Goal: Task Accomplishment & Management: Use online tool/utility

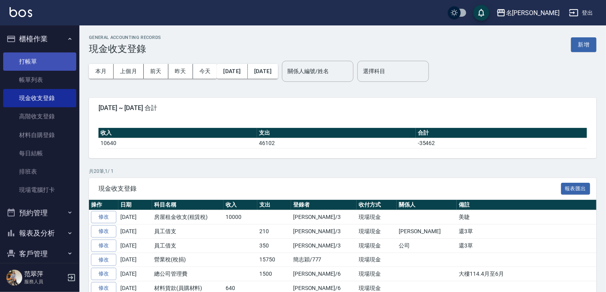
click at [28, 56] on link "打帳單" at bounding box center [39, 61] width 73 height 18
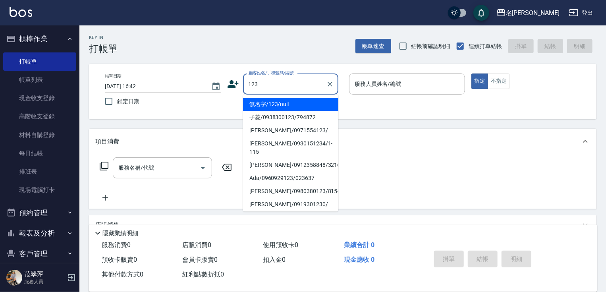
click at [283, 104] on li "無名字/123/null" at bounding box center [290, 104] width 95 height 13
type input "無名字/123/null"
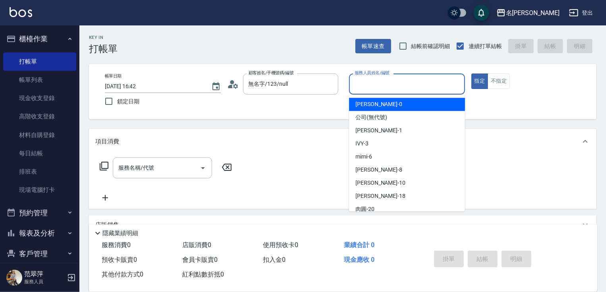
drag, startPoint x: 390, startPoint y: 83, endPoint x: 391, endPoint y: 92, distance: 9.3
click at [390, 84] on input "服務人員姓名/編號" at bounding box center [407, 84] width 109 height 14
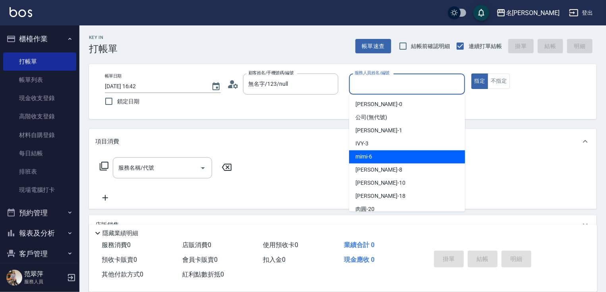
click at [377, 153] on div "mimi -6" at bounding box center [407, 156] width 116 height 13
type input "mimi-6"
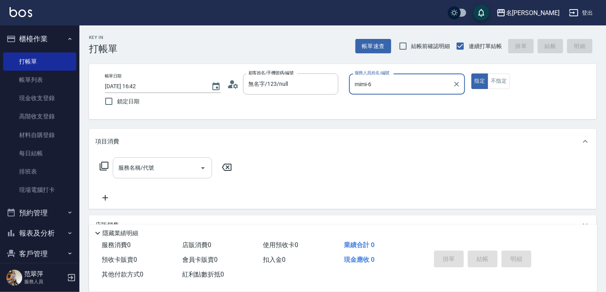
click at [161, 168] on input "服務名稱/代號" at bounding box center [156, 168] width 80 height 14
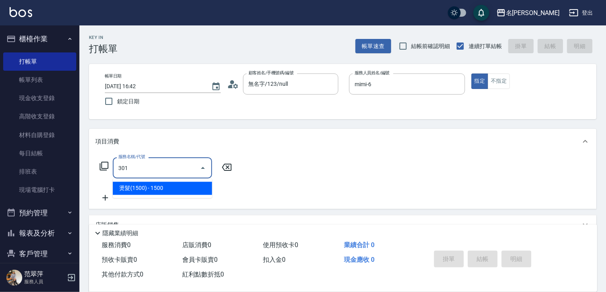
type input "燙髮(1500)(301)"
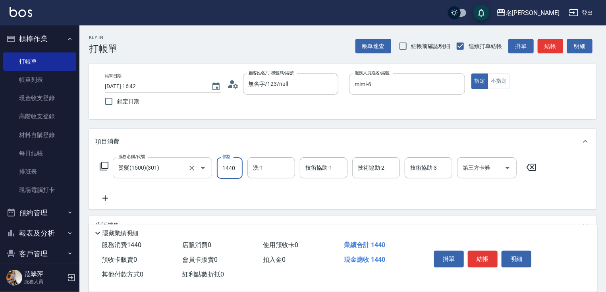
type input "1440"
type input "mimi-6"
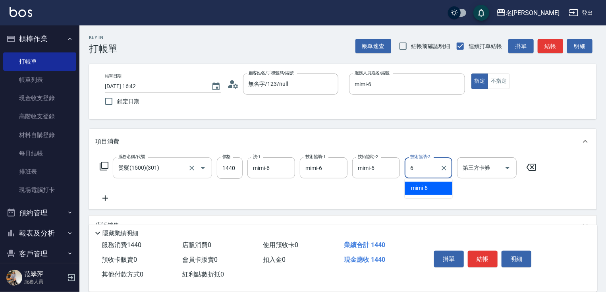
type input "mimi-6"
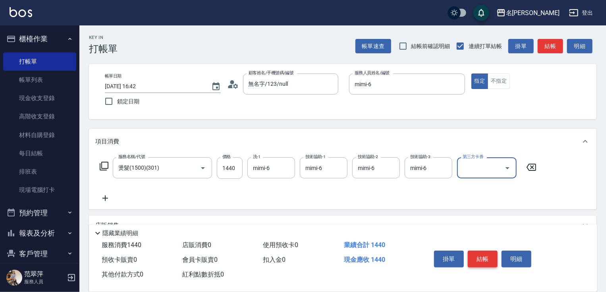
click at [488, 255] on button "結帳" at bounding box center [483, 259] width 30 height 17
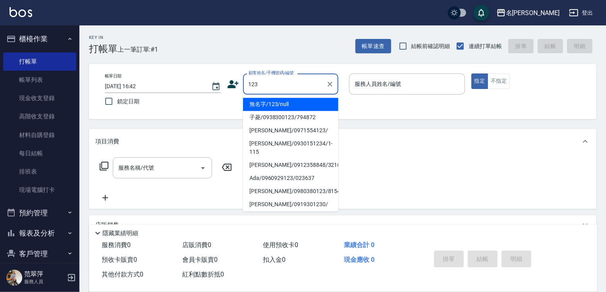
click at [310, 103] on li "無名字/123/null" at bounding box center [290, 104] width 95 height 13
type input "無名字/123/null"
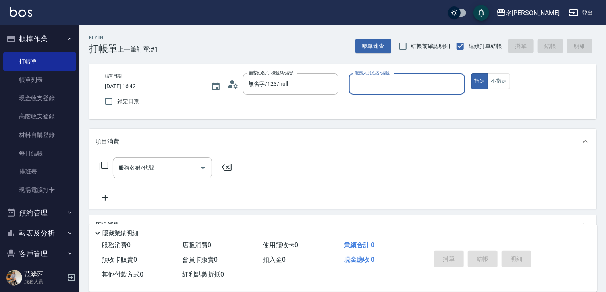
click at [367, 86] on input "服務人員姓名/編號" at bounding box center [407, 84] width 109 height 14
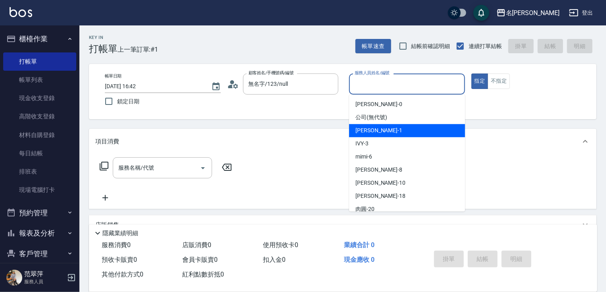
click at [368, 129] on span "[PERSON_NAME] -1" at bounding box center [379, 130] width 47 height 8
type input "[PERSON_NAME]-1"
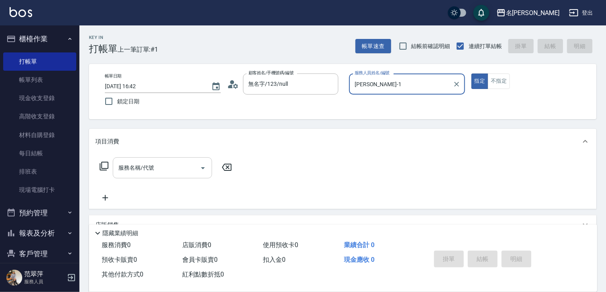
click at [157, 175] on div "服務名稱/代號" at bounding box center [162, 167] width 99 height 21
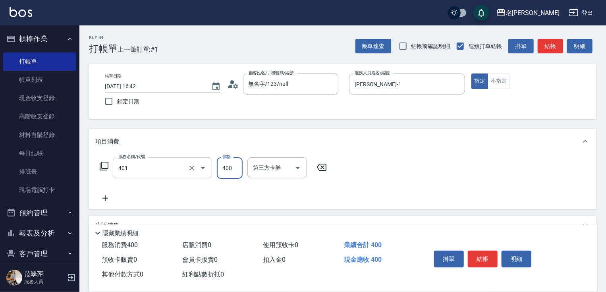
type input "剪髮(400)(401)"
type input "800"
click at [481, 255] on button "結帳" at bounding box center [483, 259] width 30 height 17
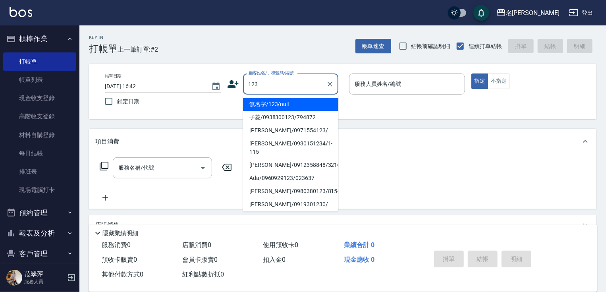
click at [288, 100] on li "無名字/123/null" at bounding box center [290, 104] width 95 height 13
type input "無名字/123/null"
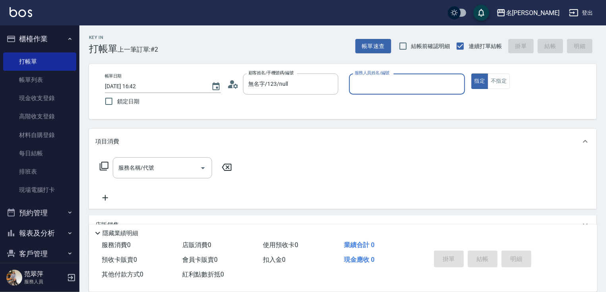
drag, startPoint x: 413, startPoint y: 86, endPoint x: 414, endPoint y: 92, distance: 6.4
click at [413, 86] on input "服務人員姓名/編號" at bounding box center [407, 84] width 109 height 14
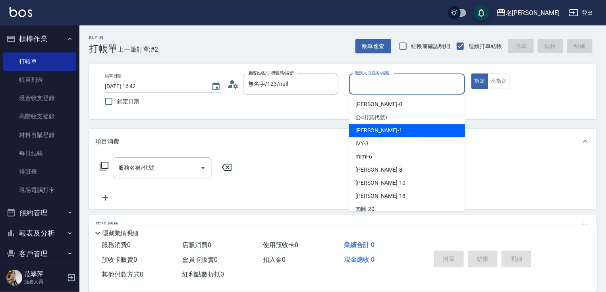
click at [378, 134] on div "[PERSON_NAME] -1" at bounding box center [407, 130] width 116 height 13
type input "[PERSON_NAME]-1"
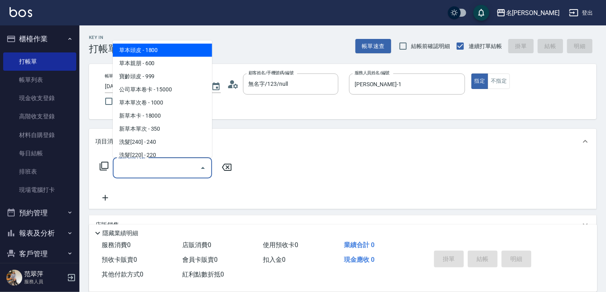
click at [162, 167] on input "服務名稱/代號" at bounding box center [156, 168] width 80 height 14
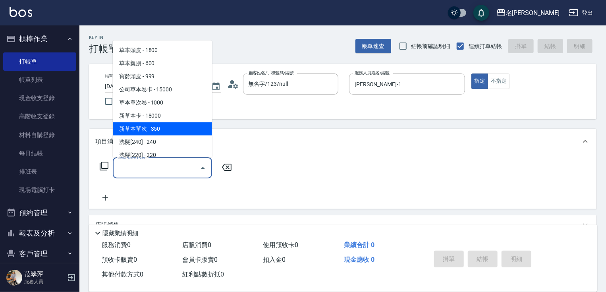
click at [173, 131] on span "新草本單次 - 350" at bounding box center [162, 128] width 99 height 13
type input "新草本單次(109)"
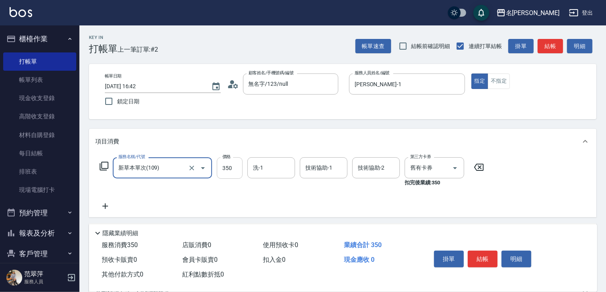
click at [229, 168] on input "350" at bounding box center [230, 167] width 26 height 21
type input "525"
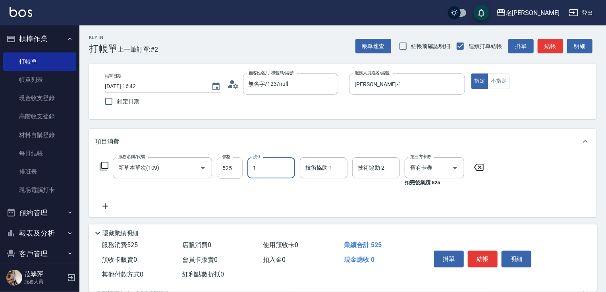
type input "[PERSON_NAME]-1"
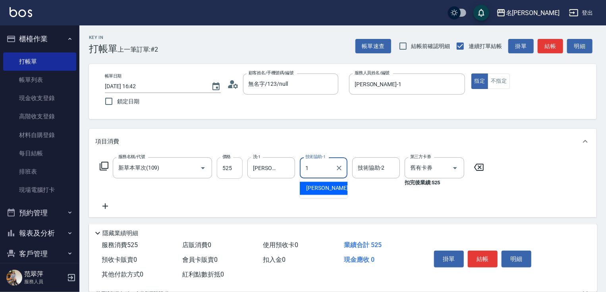
type input "[PERSON_NAME]-1"
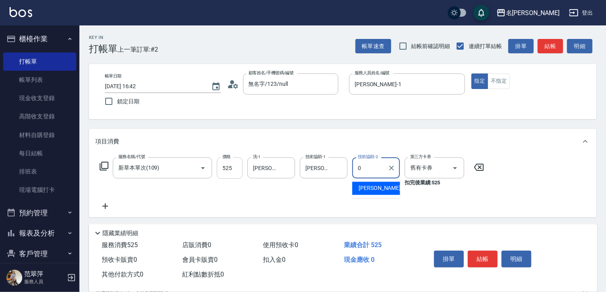
type input "[PERSON_NAME]-0"
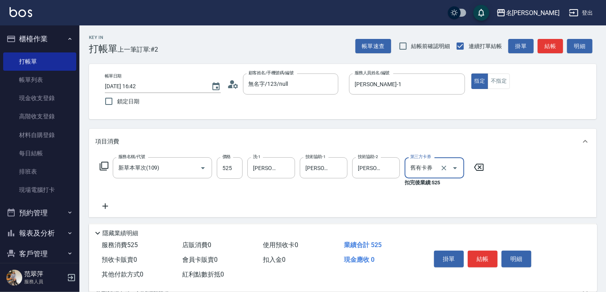
click at [102, 207] on icon at bounding box center [105, 206] width 20 height 10
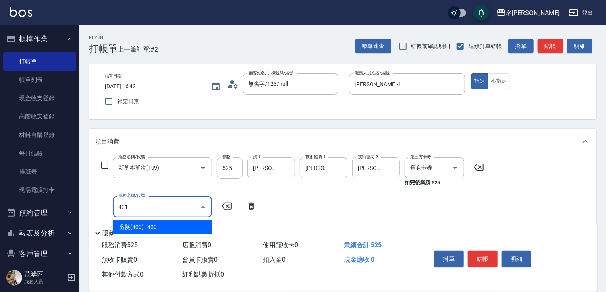
type input "剪髮(400)(401)"
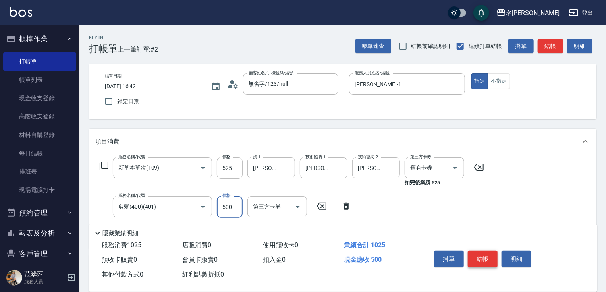
type input "500"
click at [483, 257] on button "結帳" at bounding box center [483, 259] width 30 height 17
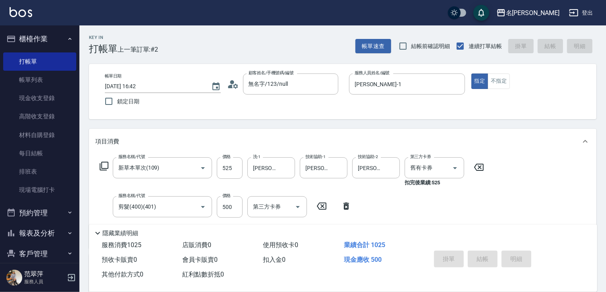
type input "[DATE] 16:43"
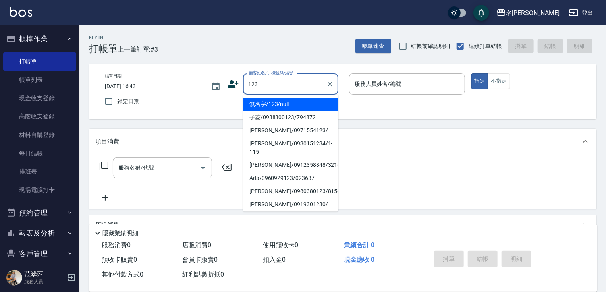
click at [288, 108] on li "無名字/123/null" at bounding box center [290, 104] width 95 height 13
type input "無名字/123/null"
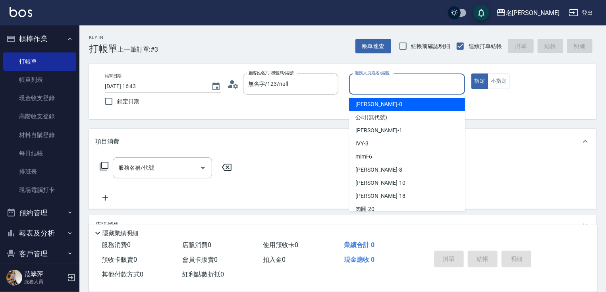
click at [388, 83] on input "服務人員姓名/編號" at bounding box center [407, 84] width 109 height 14
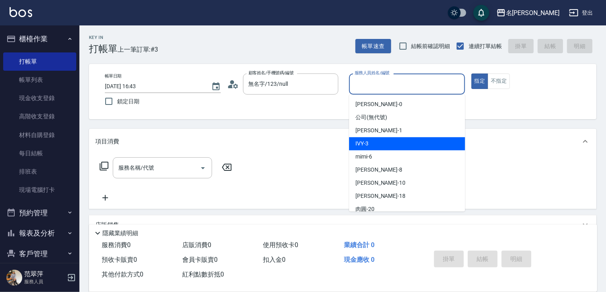
click at [377, 142] on div "IVY -3" at bounding box center [407, 143] width 116 height 13
type input "IVY-3"
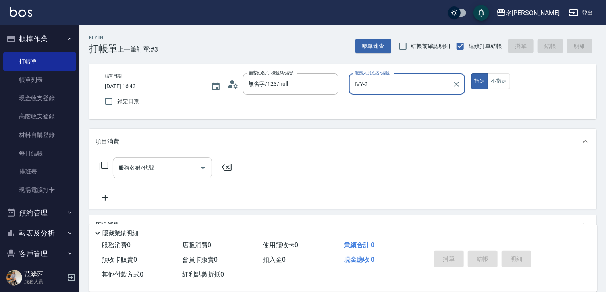
click at [175, 170] on input "服務名稱/代號" at bounding box center [156, 168] width 80 height 14
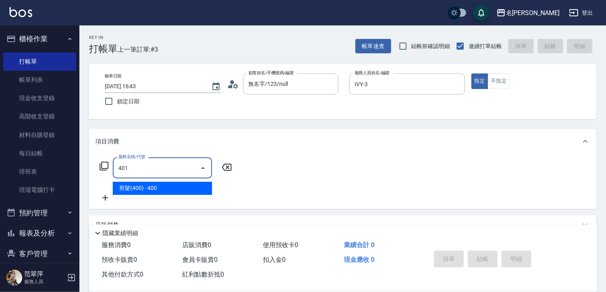
type input "剪髮(400)(401)"
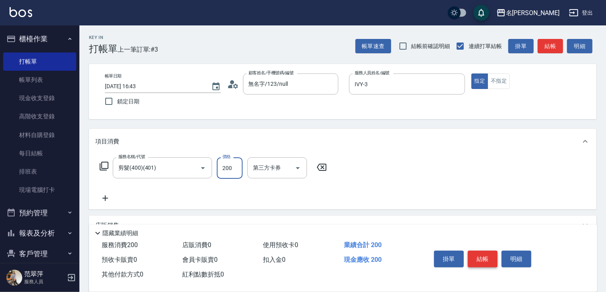
type input "200"
click at [485, 253] on button "結帳" at bounding box center [483, 259] width 30 height 17
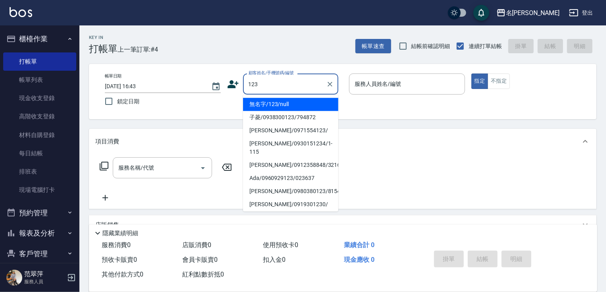
click at [298, 108] on li "無名字/123/null" at bounding box center [290, 104] width 95 height 13
type input "無名字/123/null"
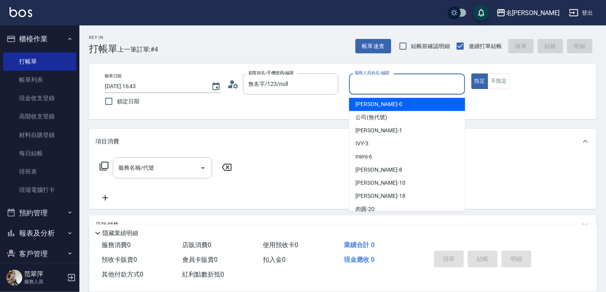
click at [385, 85] on input "服務人員姓名/編號" at bounding box center [407, 84] width 109 height 14
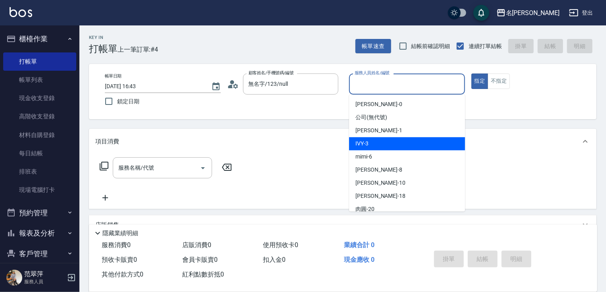
drag, startPoint x: 382, startPoint y: 145, endPoint x: 370, endPoint y: 143, distance: 12.5
click at [381, 145] on div "IVY -3" at bounding box center [407, 143] width 116 height 13
type input "IVY-3"
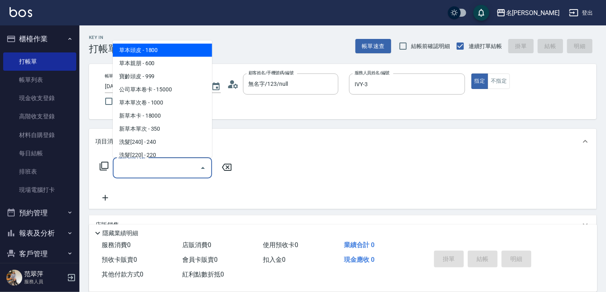
click at [183, 168] on input "服務名稱/代號" at bounding box center [156, 168] width 80 height 14
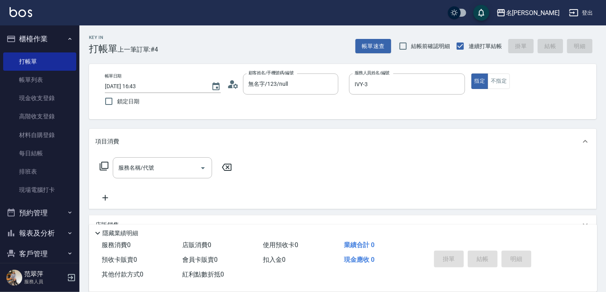
click at [106, 166] on icon at bounding box center [104, 166] width 10 height 10
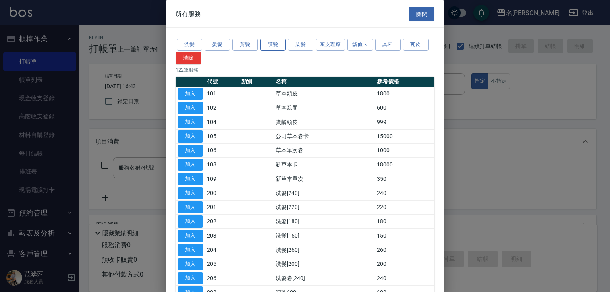
click at [270, 42] on button "護髮" at bounding box center [272, 45] width 25 height 12
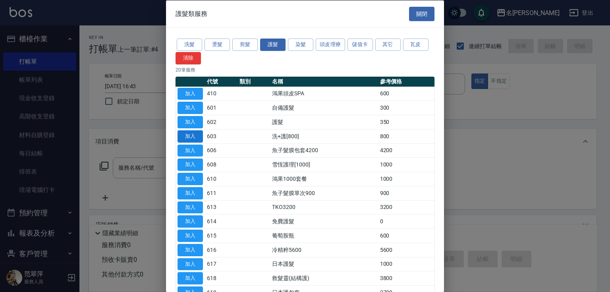
click at [190, 133] on button "加入" at bounding box center [190, 136] width 25 height 12
type input "洗+護[800](603)"
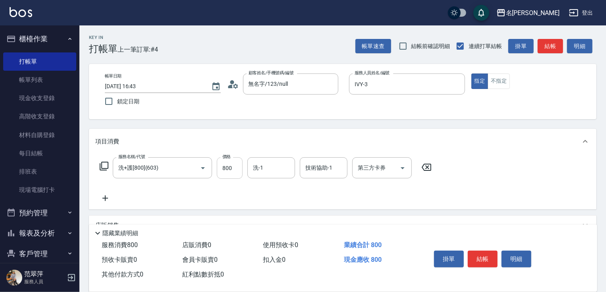
click at [236, 165] on input "800" at bounding box center [230, 167] width 26 height 21
type input "0"
type input "[PERSON_NAME]-0"
drag, startPoint x: 104, startPoint y: 198, endPoint x: 112, endPoint y: 178, distance: 21.5
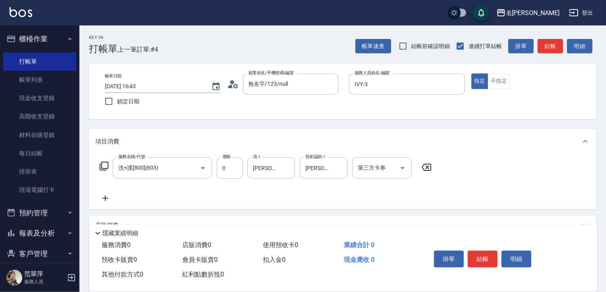
click at [105, 198] on icon at bounding box center [105, 198] width 6 height 6
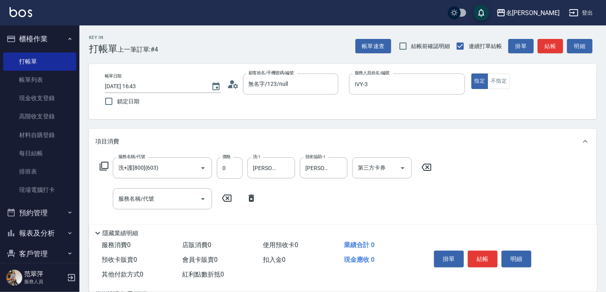
click at [102, 168] on icon at bounding box center [104, 166] width 10 height 10
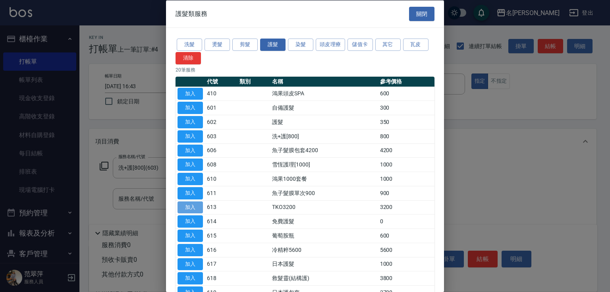
click at [193, 204] on button "加入" at bounding box center [190, 207] width 25 height 12
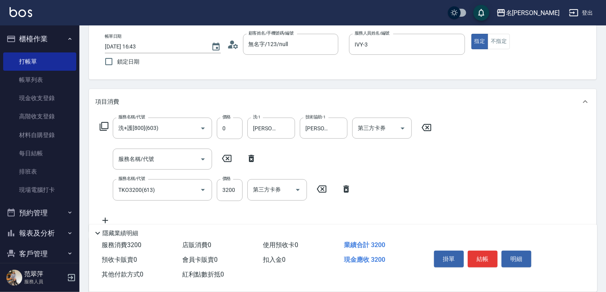
scroll to position [142, 0]
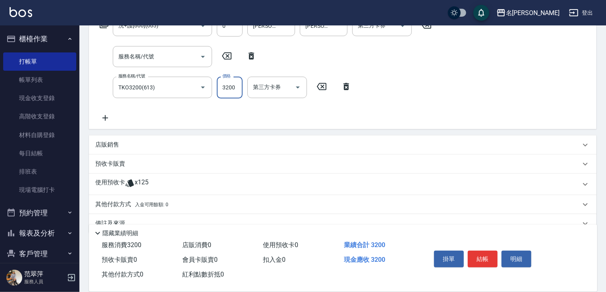
click at [238, 87] on input "3200" at bounding box center [230, 87] width 26 height 21
type input "5600"
click at [105, 117] on icon at bounding box center [105, 118] width 6 height 6
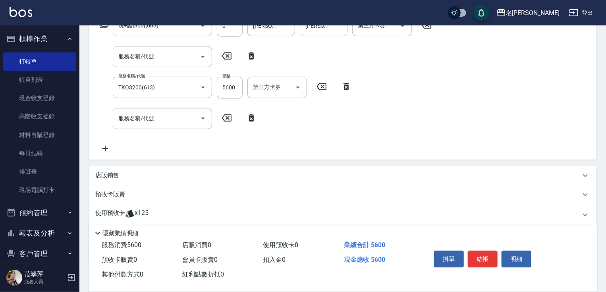
click at [106, 25] on icon at bounding box center [104, 24] width 10 height 10
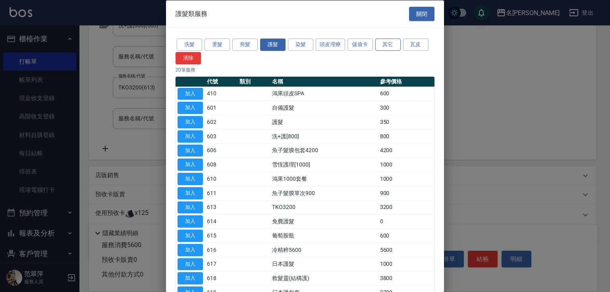
click at [389, 50] on button "其它" at bounding box center [387, 45] width 25 height 12
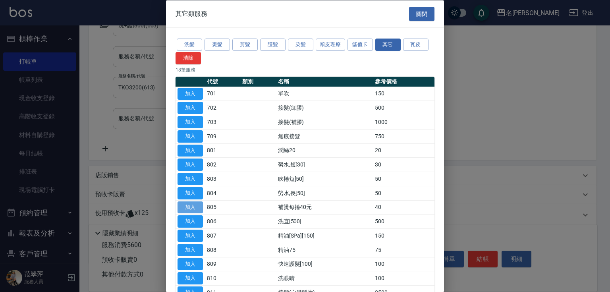
click at [191, 208] on button "加入" at bounding box center [190, 207] width 25 height 12
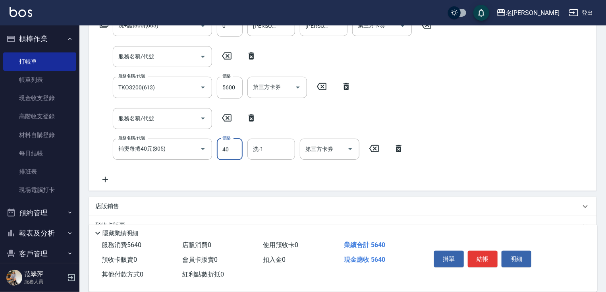
click at [230, 153] on input "40" at bounding box center [230, 149] width 26 height 21
type input "100"
type input "IVY-3"
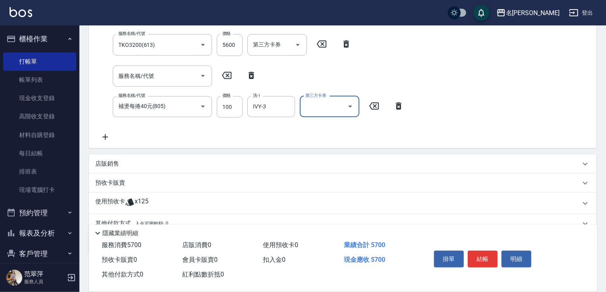
scroll to position [206, 0]
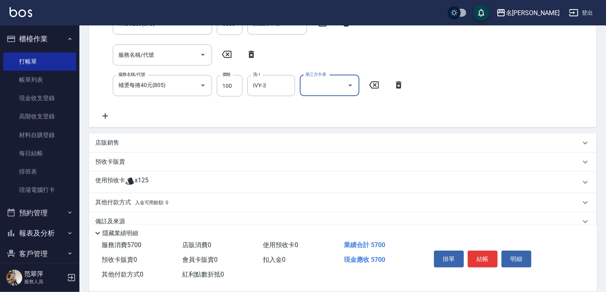
drag, startPoint x: 170, startPoint y: 88, endPoint x: 117, endPoint y: 99, distance: 54.2
click at [139, 97] on div "服務名稱/代號 洗+護[800](603) 服務名稱/代號 價格 0 價格 洗-1 [PERSON_NAME]-0 洗-1 技術協助-1 [PERSON_NA…" at bounding box center [265, 36] width 341 height 169
click at [102, 114] on icon at bounding box center [105, 116] width 20 height 10
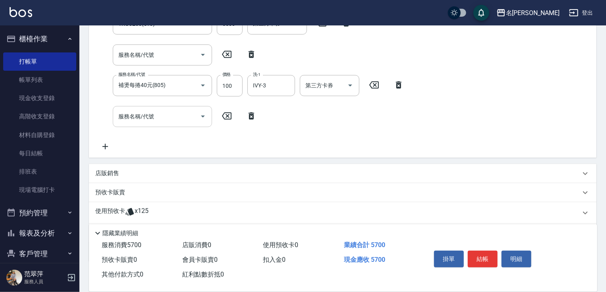
click at [135, 122] on div "服務名稱/代號 洗+護[800](603) 服務名稱/代號 價格 0 價格 洗-1 [PERSON_NAME]-0 洗-1 技術協助-1 [PERSON_NA…" at bounding box center [265, 52] width 341 height 200
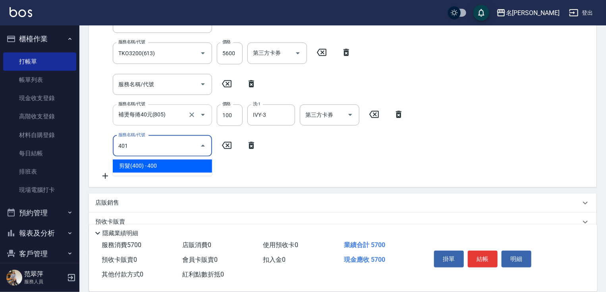
type input "剪髮(400)(401)"
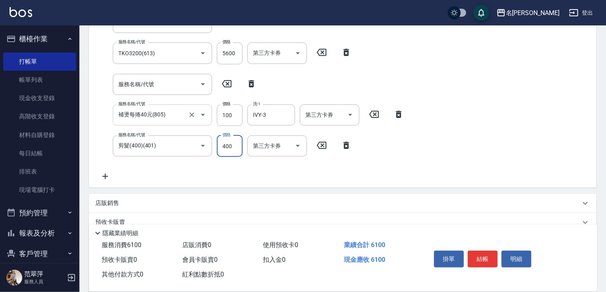
scroll to position [157, 0]
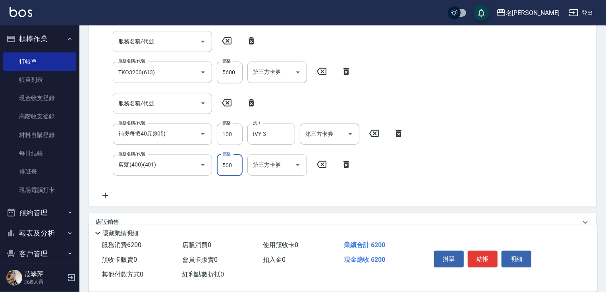
type input "500"
click at [605, 111] on div "Key In 打帳單 上一筆訂單:#4 帳單速查 結帳前確認明細 連續打單結帳 掛單 結帳 明細 帳單日期 [DATE] 16:43 鎖定日期 顧客姓名/手機…" at bounding box center [342, 127] width 527 height 518
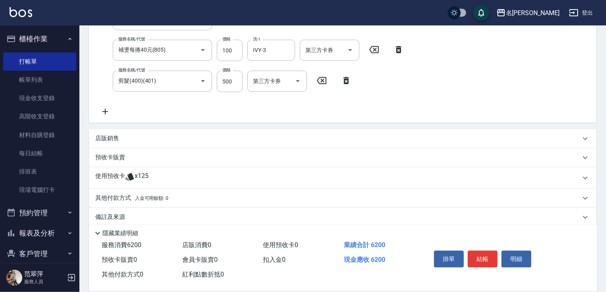
scroll to position [251, 0]
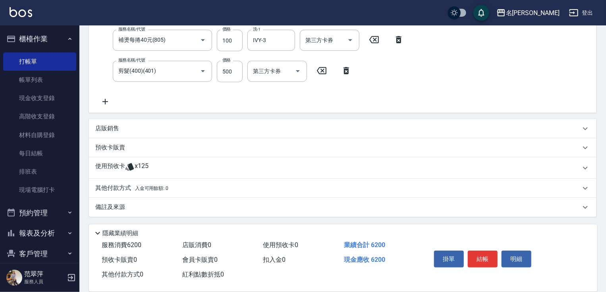
click at [124, 186] on p "其他付款方式 入金可用餘額: 0" at bounding box center [131, 188] width 73 height 9
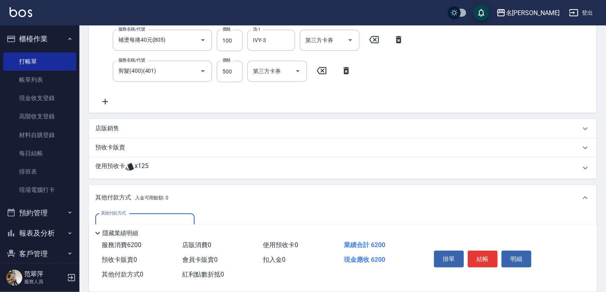
scroll to position [0, 0]
click at [173, 219] on input "其他付款方式" at bounding box center [145, 224] width 92 height 14
click at [153, 257] on span "信用卡" at bounding box center [144, 257] width 99 height 13
type input "信用卡"
click at [205, 220] on input "0" at bounding box center [229, 224] width 60 height 21
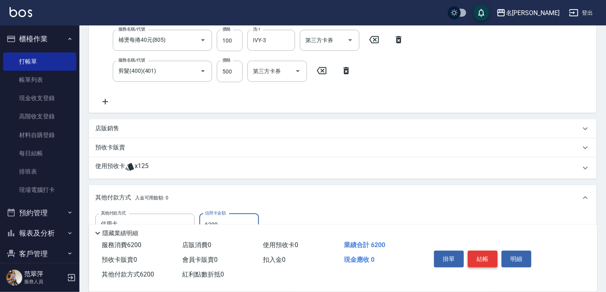
type input "6200"
click at [482, 255] on button "結帳" at bounding box center [483, 259] width 30 height 17
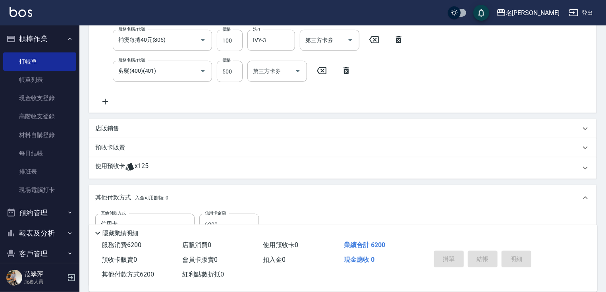
type input "[DATE] 16:44"
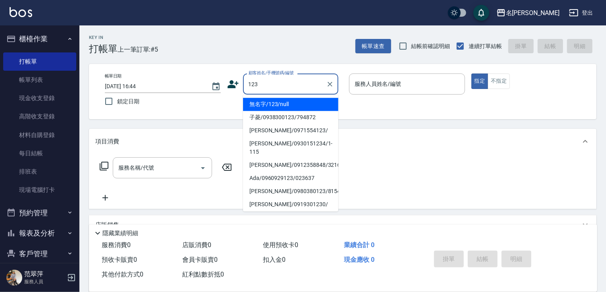
click at [263, 105] on li "無名字/123/null" at bounding box center [290, 104] width 95 height 13
type input "無名字/123/null"
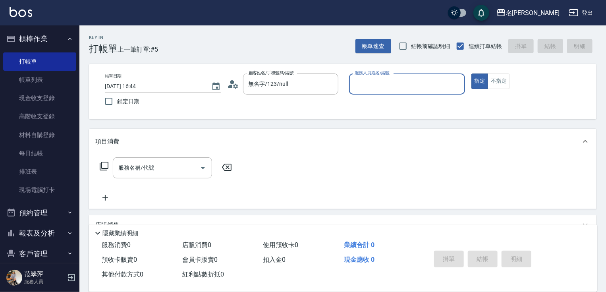
click at [381, 80] on input "服務人員姓名/編號" at bounding box center [407, 84] width 109 height 14
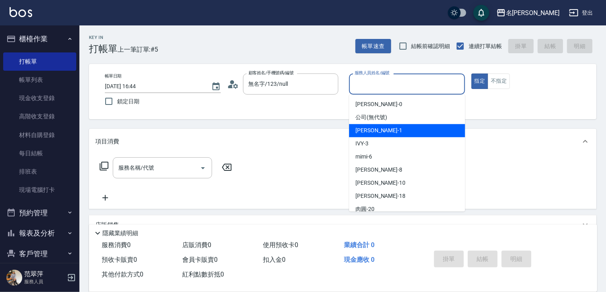
click at [383, 135] on div "[PERSON_NAME] -1" at bounding box center [407, 130] width 116 height 13
type input "[PERSON_NAME]-1"
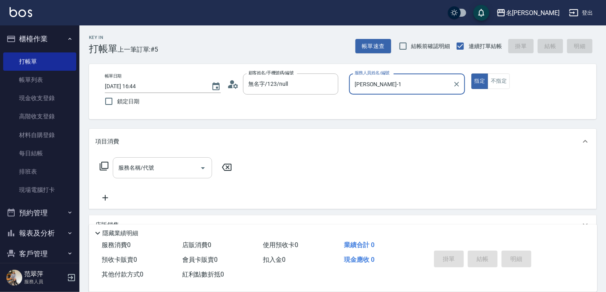
click at [170, 167] on input "服務名稱/代號" at bounding box center [156, 168] width 80 height 14
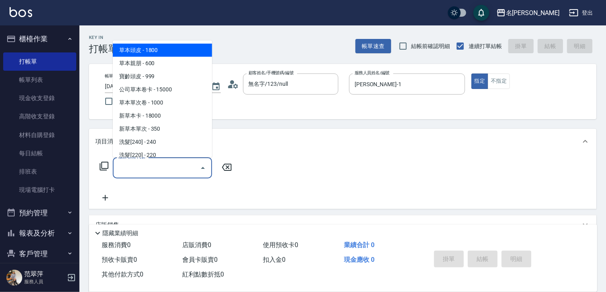
click at [101, 164] on icon at bounding box center [104, 166] width 10 height 10
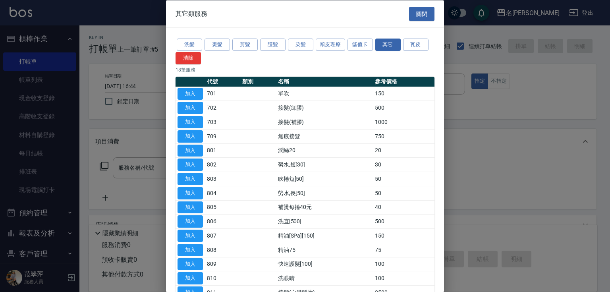
click at [281, 34] on div "洗髮 燙髮 剪髮 護髮 染髮 頭皮理療 儲值卡 其它 瓦皮 清除 18 筆服務 代號 類別 名稱 參考價格 加入 701 單吹 150 加入 702 接髮(卸…" at bounding box center [305, 190] width 278 height 324
click at [281, 41] on button "護髮" at bounding box center [272, 45] width 25 height 12
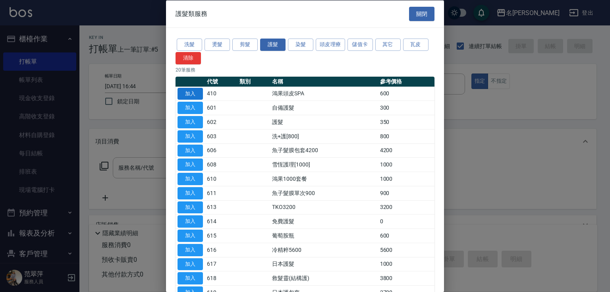
click at [201, 94] on button "加入" at bounding box center [190, 93] width 25 height 12
type input "鴻果頭皮SPA(410)"
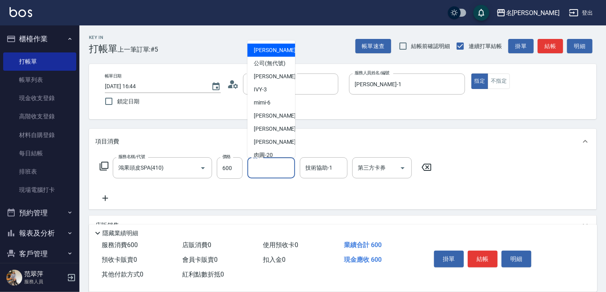
click at [269, 169] on input "洗-1" at bounding box center [271, 168] width 41 height 14
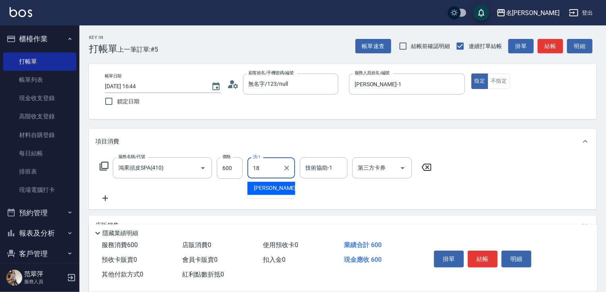
type input "[PERSON_NAME]-18"
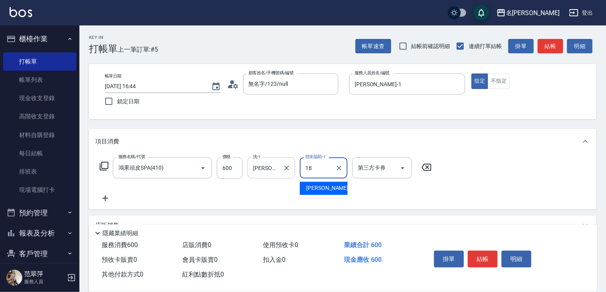
type input "[PERSON_NAME]-18"
click at [107, 198] on icon at bounding box center [105, 198] width 6 height 6
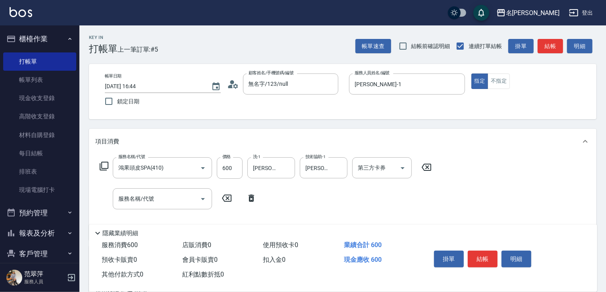
click at [103, 164] on icon at bounding box center [104, 166] width 10 height 10
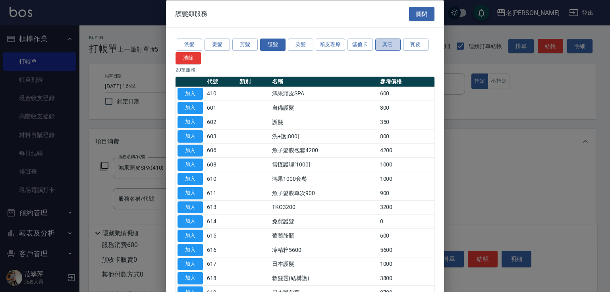
click at [391, 41] on button "其它" at bounding box center [387, 45] width 25 height 12
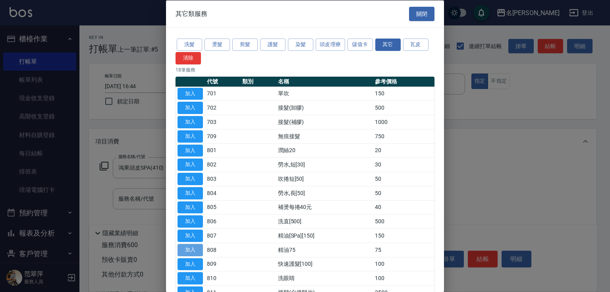
click at [196, 248] on button "加入" at bounding box center [190, 250] width 25 height 12
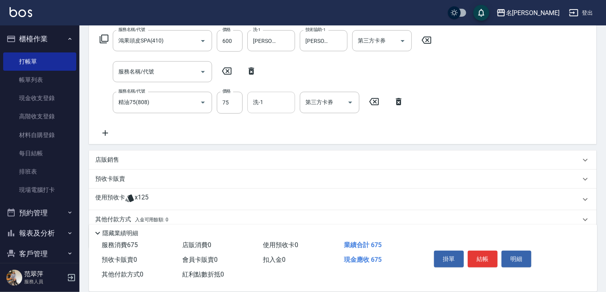
click at [267, 106] on input "洗-1" at bounding box center [271, 102] width 41 height 14
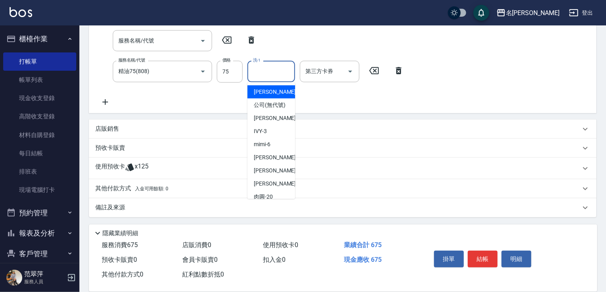
scroll to position [158, 0]
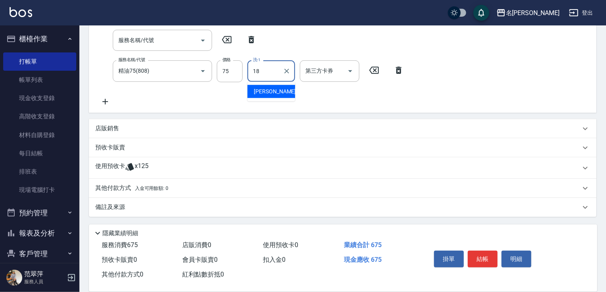
type input "[PERSON_NAME]-18"
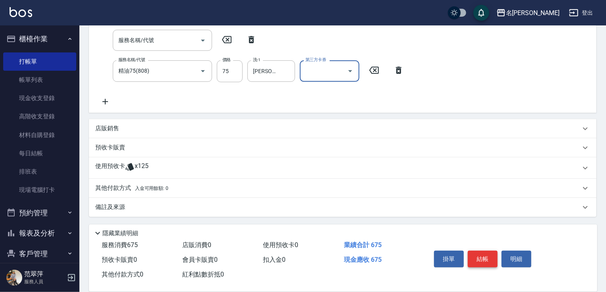
click at [486, 255] on button "結帳" at bounding box center [483, 259] width 30 height 17
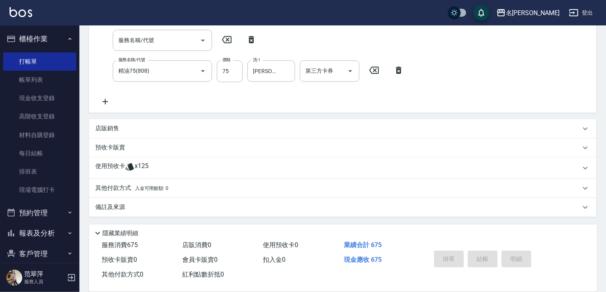
type input "[DATE] 16:45"
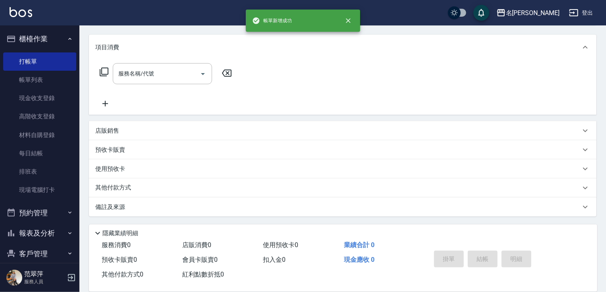
scroll to position [0, 0]
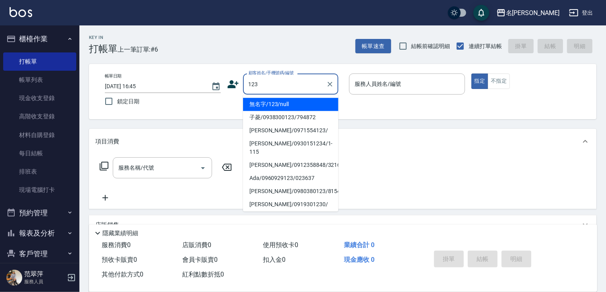
click at [292, 106] on li "無名字/123/null" at bounding box center [290, 104] width 95 height 13
type input "無名字/123/null"
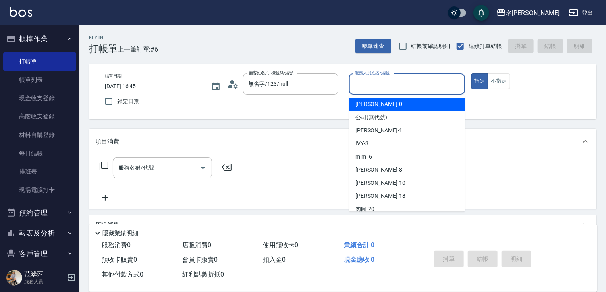
click at [386, 87] on input "服務人員姓名/編號" at bounding box center [407, 84] width 109 height 14
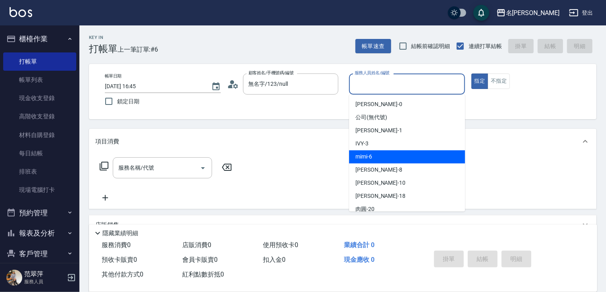
click at [379, 158] on div "mimi -6" at bounding box center [407, 156] width 116 height 13
type input "mimi-6"
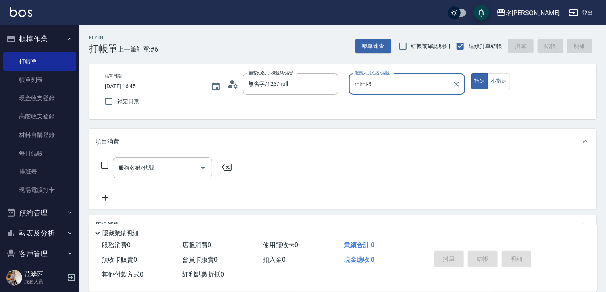
click at [106, 167] on icon at bounding box center [104, 166] width 10 height 10
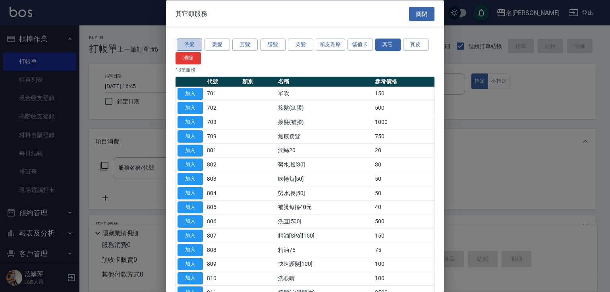
click at [186, 43] on button "洗髮" at bounding box center [189, 45] width 25 height 12
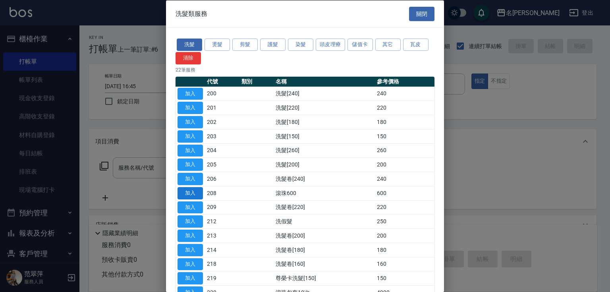
click at [191, 191] on button "加入" at bounding box center [190, 193] width 25 height 12
type input "滾珠600(208)"
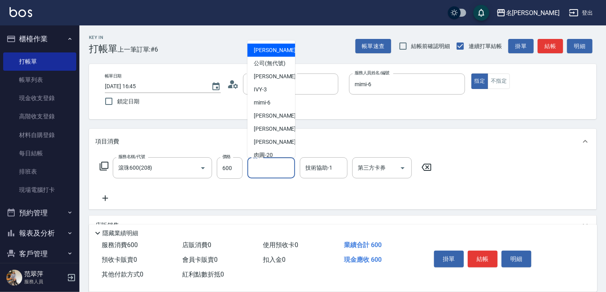
click at [263, 168] on input "洗-1" at bounding box center [271, 168] width 41 height 14
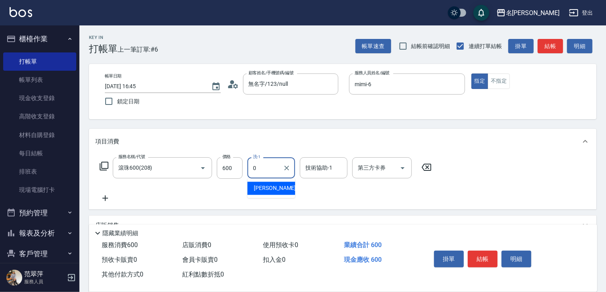
type input "[PERSON_NAME]-0"
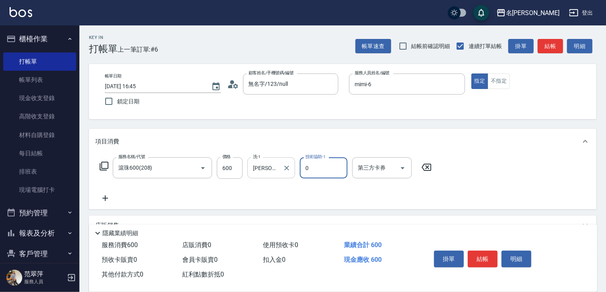
type input "[PERSON_NAME]-0"
click at [106, 198] on icon at bounding box center [105, 198] width 6 height 6
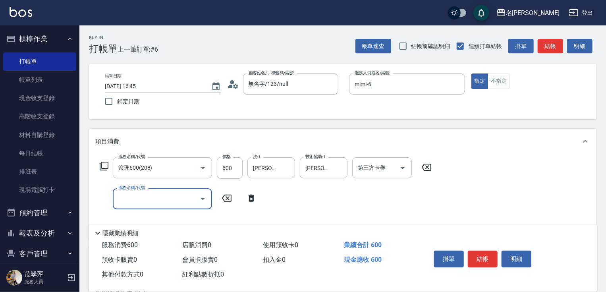
click at [126, 197] on input "服務名稱/代號" at bounding box center [156, 199] width 80 height 14
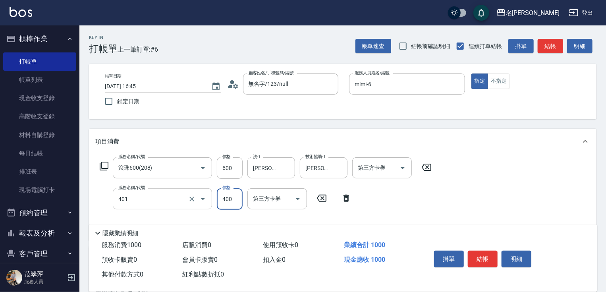
type input "剪髮(400)(401)"
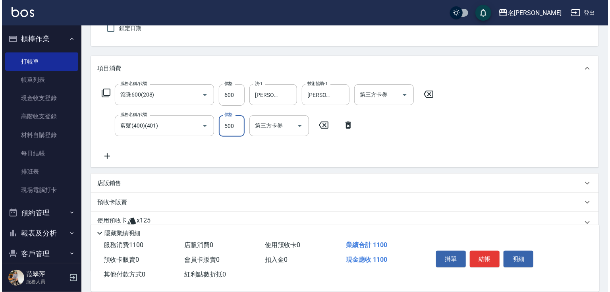
scroll to position [108, 0]
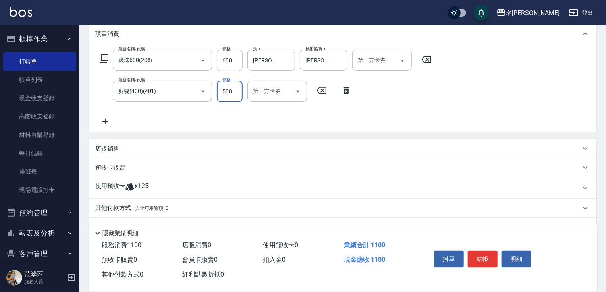
type input "500"
click at [106, 121] on icon at bounding box center [105, 122] width 20 height 10
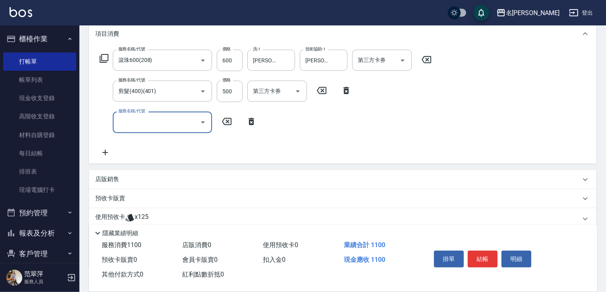
click at [103, 57] on icon at bounding box center [104, 59] width 10 height 10
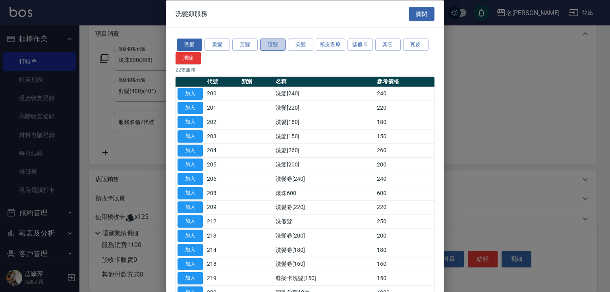
click at [272, 44] on button "護髮" at bounding box center [272, 45] width 25 height 12
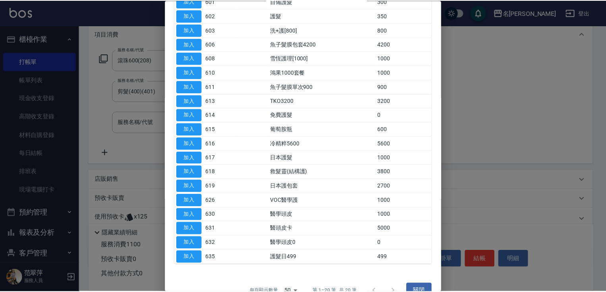
scroll to position [111, 0]
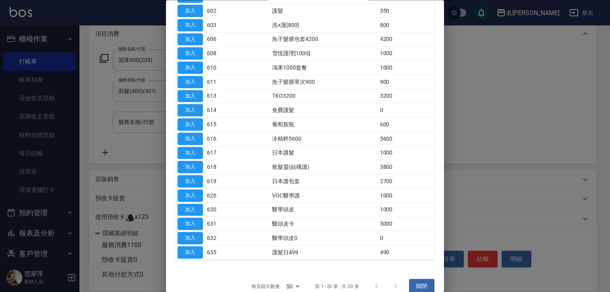
drag, startPoint x: 189, startPoint y: 178, endPoint x: 226, endPoint y: 174, distance: 36.4
click at [189, 178] on button "加入" at bounding box center [190, 182] width 25 height 12
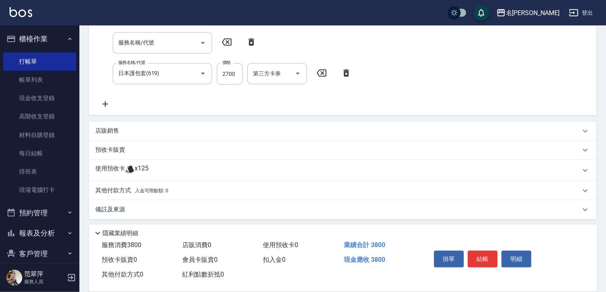
scroll to position [189, 0]
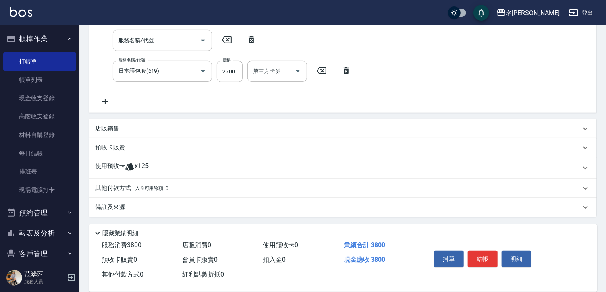
click at [108, 101] on icon at bounding box center [105, 102] width 6 height 6
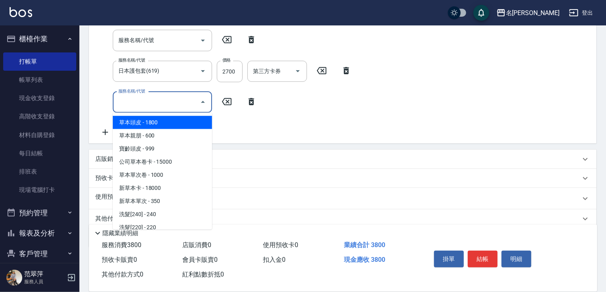
drag, startPoint x: 151, startPoint y: 97, endPoint x: 150, endPoint y: 103, distance: 6.4
click at [150, 103] on input "服務名稱/代號" at bounding box center [156, 102] width 80 height 14
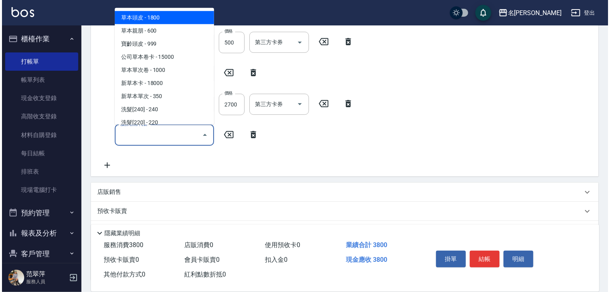
scroll to position [0, 0]
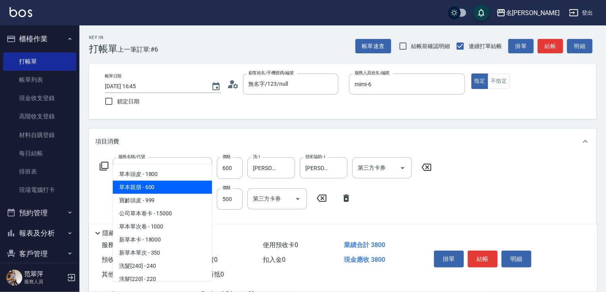
click at [102, 165] on icon at bounding box center [104, 166] width 10 height 10
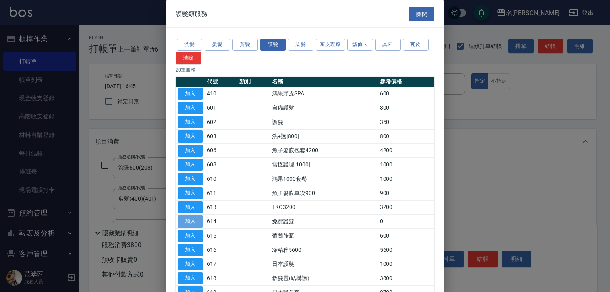
click at [188, 218] on button "加入" at bounding box center [190, 221] width 25 height 12
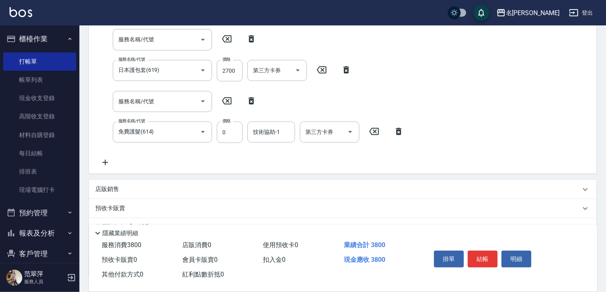
scroll to position [208, 0]
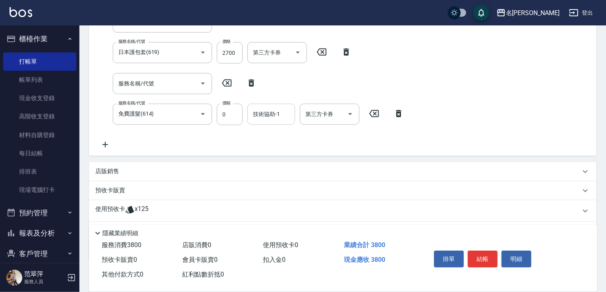
click at [266, 114] on div "技術協助-1 技術協助-1" at bounding box center [271, 114] width 48 height 21
type input "[PERSON_NAME]-0"
click at [483, 251] on button "結帳" at bounding box center [483, 259] width 30 height 17
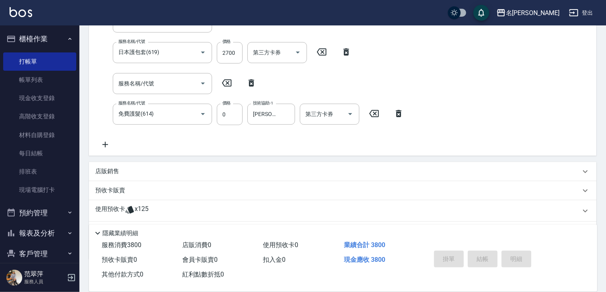
type input "[DATE] 16:46"
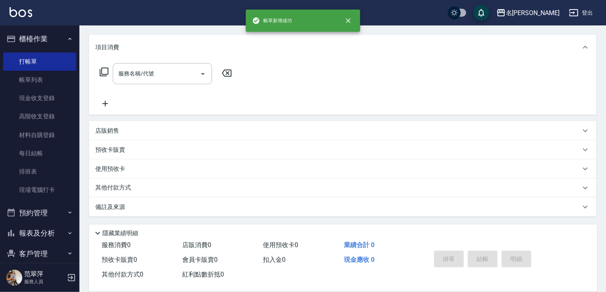
scroll to position [0, 0]
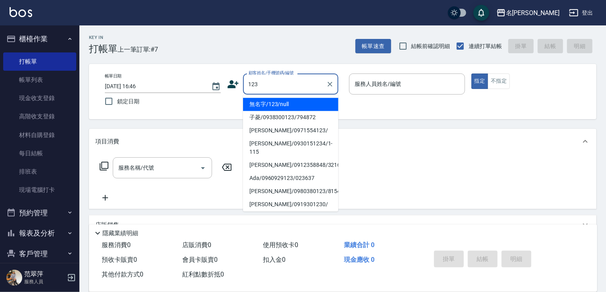
click at [286, 104] on li "無名字/123/null" at bounding box center [290, 104] width 95 height 13
type input "無名字/123/null"
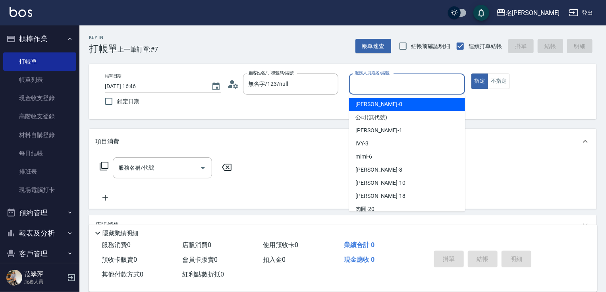
click at [384, 88] on input "服務人員姓名/編號" at bounding box center [407, 84] width 109 height 14
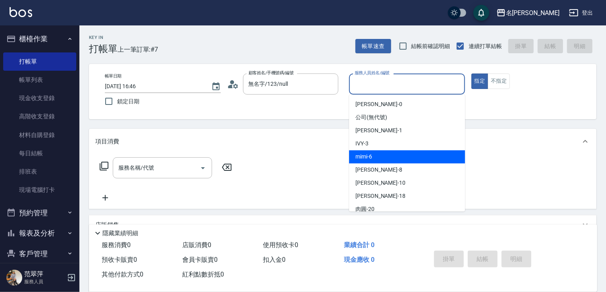
click at [383, 160] on div "mimi -6" at bounding box center [407, 156] width 116 height 13
type input "mimi-6"
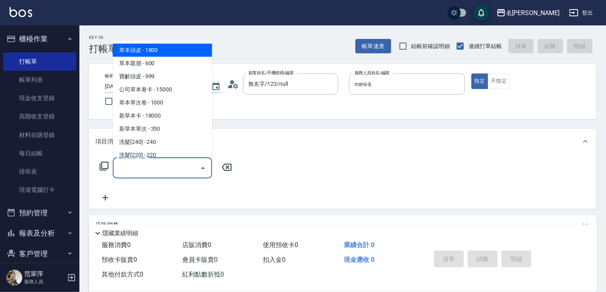
click at [163, 170] on input "服務名稱/代號" at bounding box center [156, 168] width 80 height 14
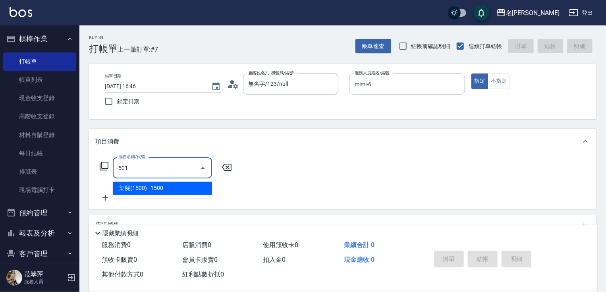
type input "染髮(1500)(501)"
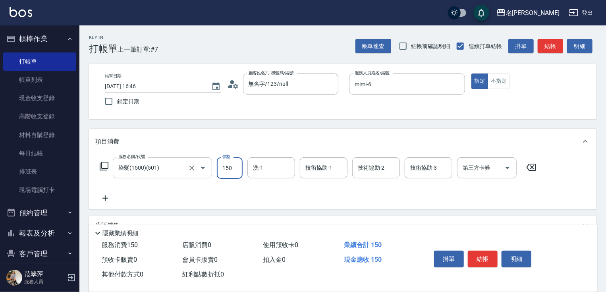
type input "1500"
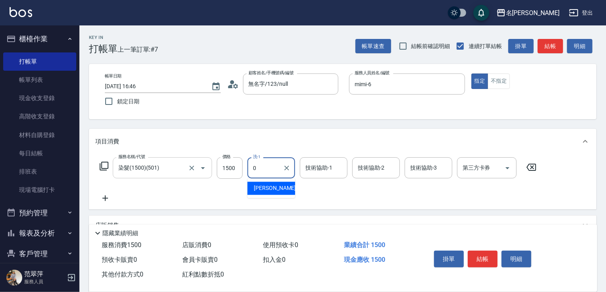
type input "[PERSON_NAME]-0"
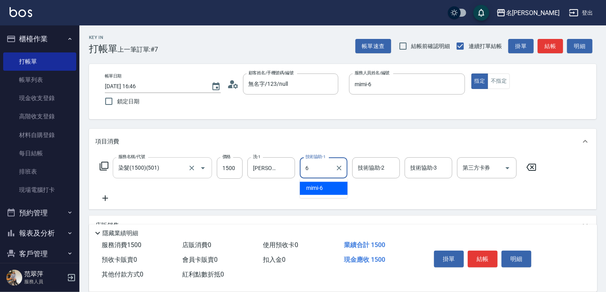
type input "mimi-6"
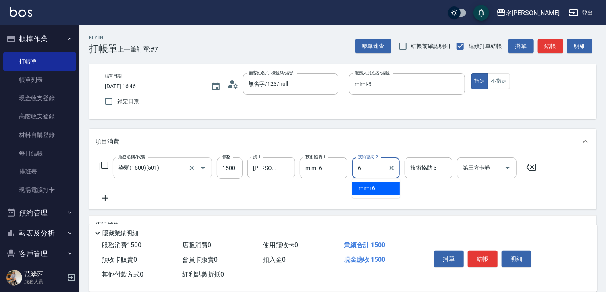
type input "mimi-6"
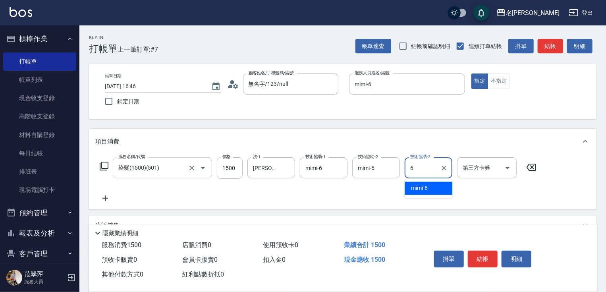
type input "mimi-6"
click at [103, 199] on icon at bounding box center [105, 198] width 20 height 10
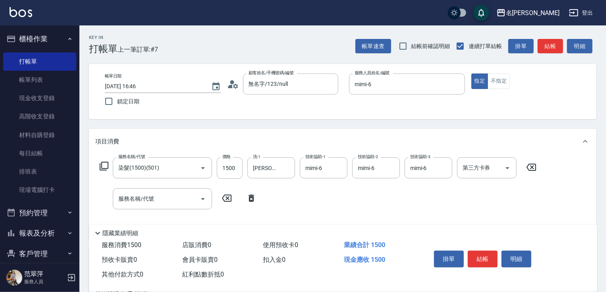
click at [108, 162] on icon at bounding box center [104, 166] width 9 height 9
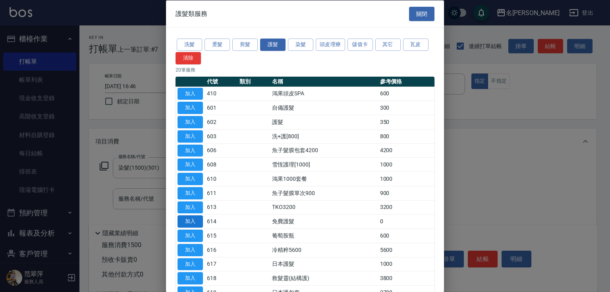
click at [186, 224] on button "加入" at bounding box center [190, 221] width 25 height 12
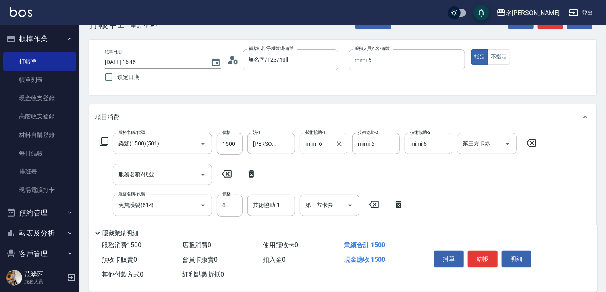
scroll to position [32, 0]
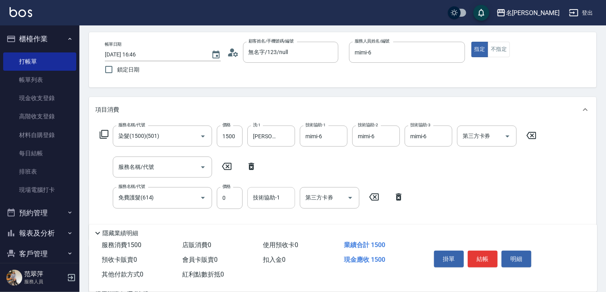
click at [265, 202] on input "技術協助-1" at bounding box center [271, 198] width 41 height 14
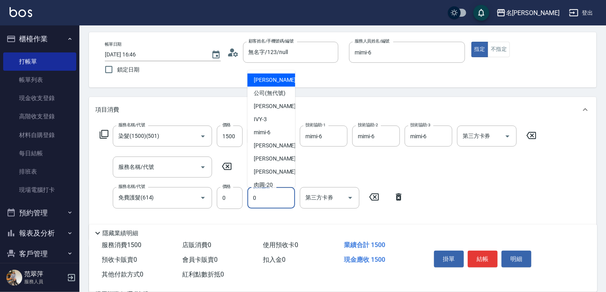
type input "[PERSON_NAME]-0"
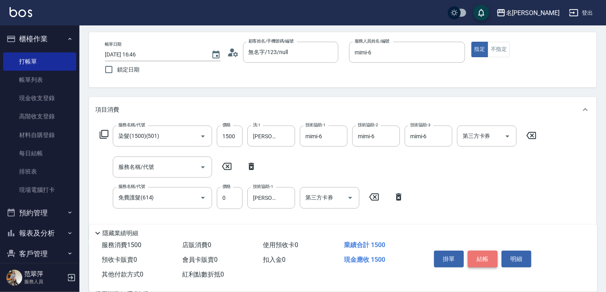
click at [489, 261] on button "結帳" at bounding box center [483, 259] width 30 height 17
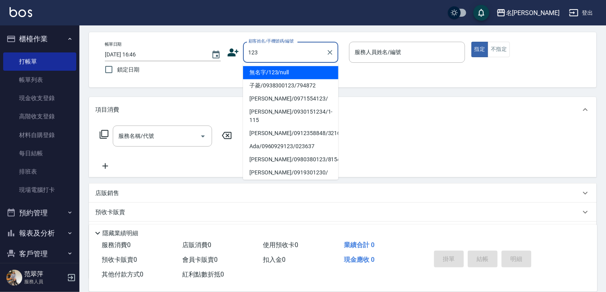
click at [299, 73] on li "無名字/123/null" at bounding box center [290, 72] width 95 height 13
type input "無名字/123/null"
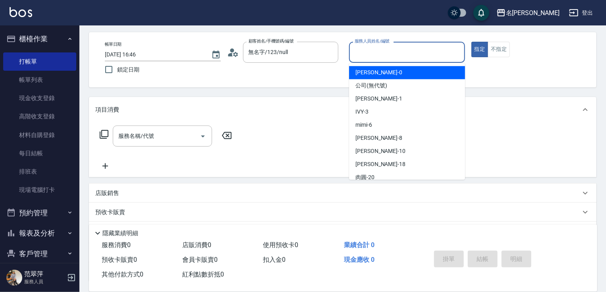
drag, startPoint x: 385, startPoint y: 54, endPoint x: 395, endPoint y: 85, distance: 32.7
click at [385, 54] on input "服務人員姓名/編號" at bounding box center [407, 52] width 109 height 14
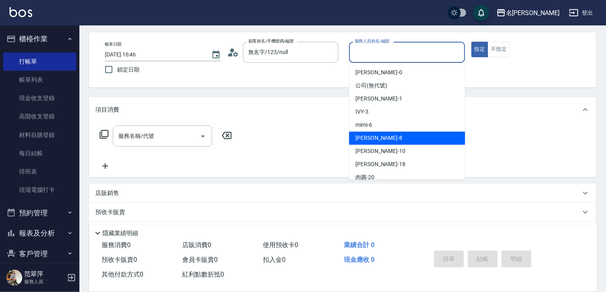
click at [385, 136] on div "曉容 -8" at bounding box center [407, 137] width 116 height 13
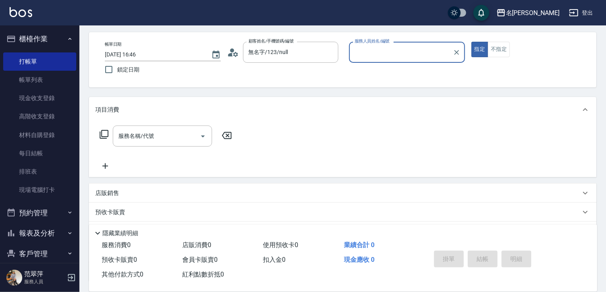
type input "曉容-8"
click at [165, 135] on input "服務名稱/代號" at bounding box center [156, 136] width 80 height 14
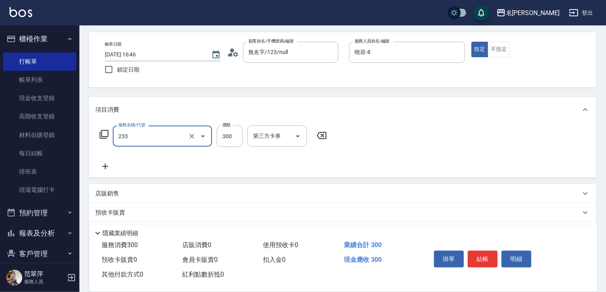
type input "洗髮300(233)"
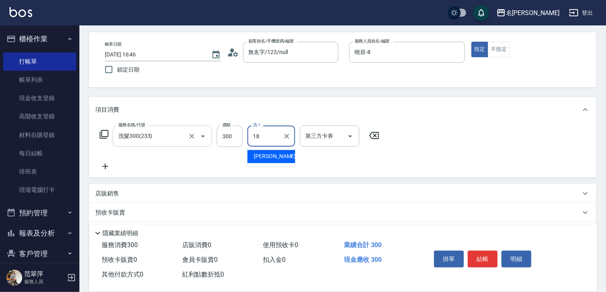
type input "[PERSON_NAME]-18"
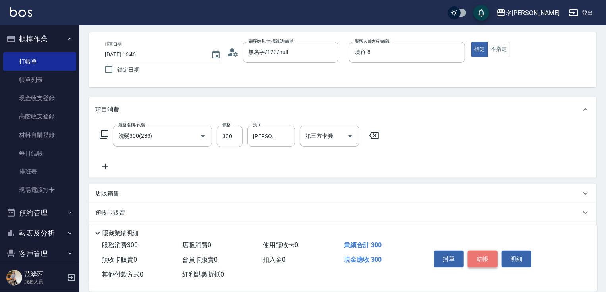
click at [483, 257] on button "結帳" at bounding box center [483, 259] width 30 height 17
type input "[DATE] 16:47"
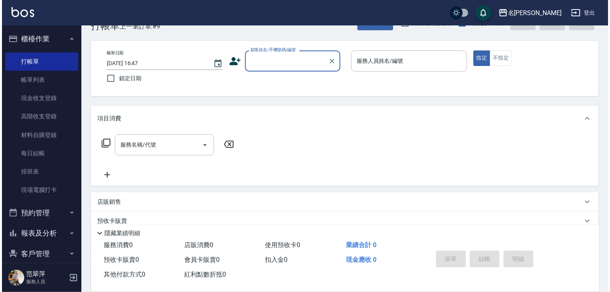
scroll to position [0, 0]
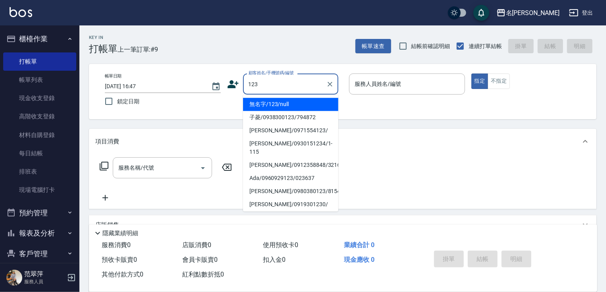
click at [296, 100] on li "無名字/123/null" at bounding box center [290, 104] width 95 height 13
type input "無名字/123/null"
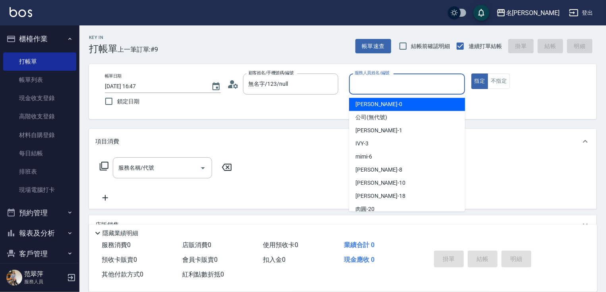
drag, startPoint x: 373, startPoint y: 84, endPoint x: 373, endPoint y: 114, distance: 29.8
click at [373, 84] on input "服務人員姓名/編號" at bounding box center [407, 84] width 109 height 14
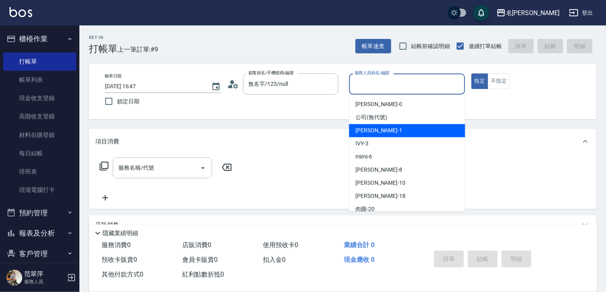
click at [377, 128] on span "[PERSON_NAME] -1" at bounding box center [379, 130] width 47 height 8
type input "[PERSON_NAME]-1"
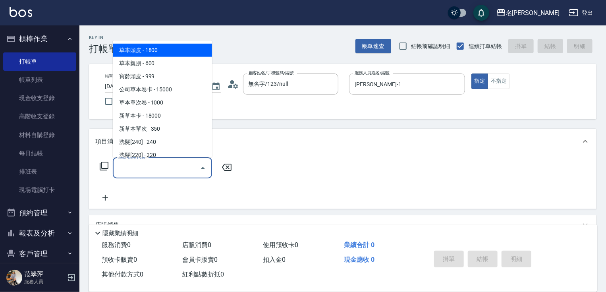
click at [164, 164] on input "服務名稱/代號" at bounding box center [156, 168] width 80 height 14
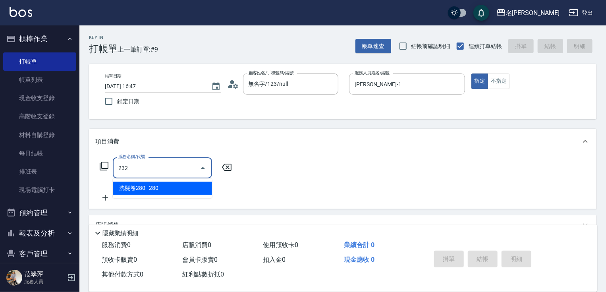
type input "洗髮卷280(232)"
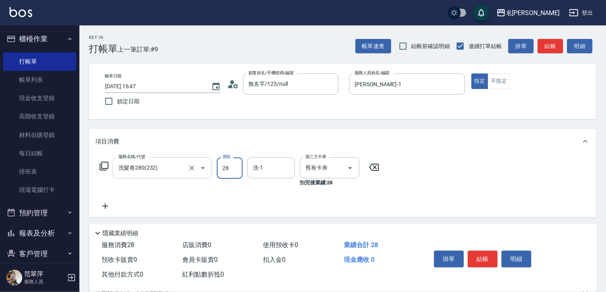
type input "280"
type input "[PERSON_NAME]-1"
click at [474, 253] on button "結帳" at bounding box center [483, 259] width 30 height 17
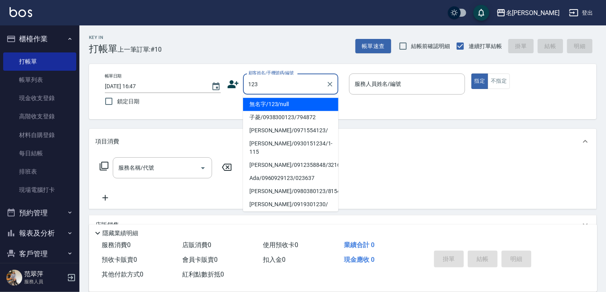
click at [305, 100] on li "無名字/123/null" at bounding box center [290, 104] width 95 height 13
type input "無名字/123/null"
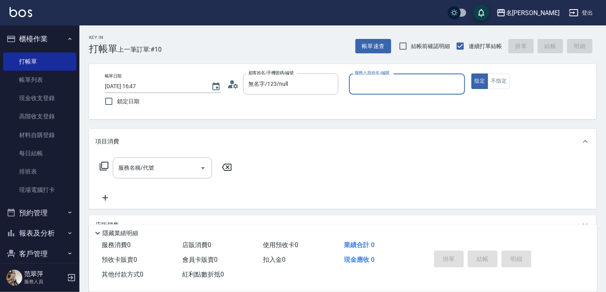
drag, startPoint x: 354, startPoint y: 91, endPoint x: 356, endPoint y: 97, distance: 6.3
click at [355, 92] on div "服務人員姓名/編號" at bounding box center [407, 83] width 116 height 21
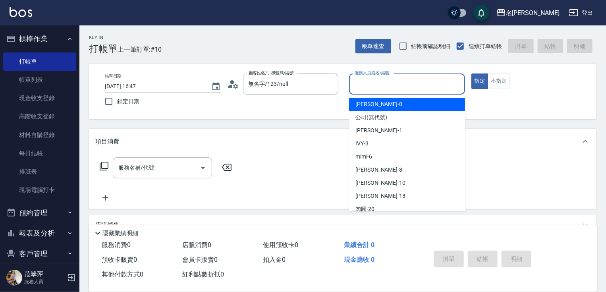
click at [365, 89] on input "服務人員姓名/編號" at bounding box center [407, 84] width 109 height 14
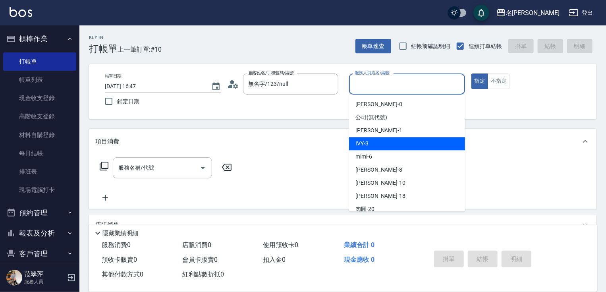
click at [371, 144] on div "IVY -3" at bounding box center [407, 143] width 116 height 13
type input "IVY-3"
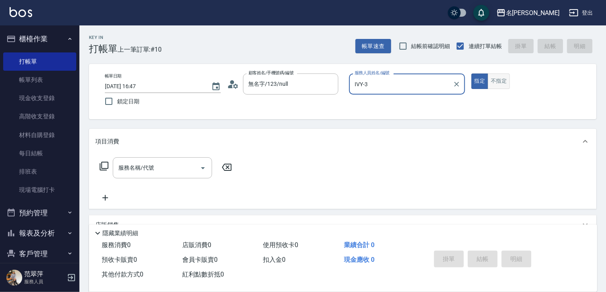
click at [503, 81] on button "不指定" at bounding box center [499, 80] width 22 height 15
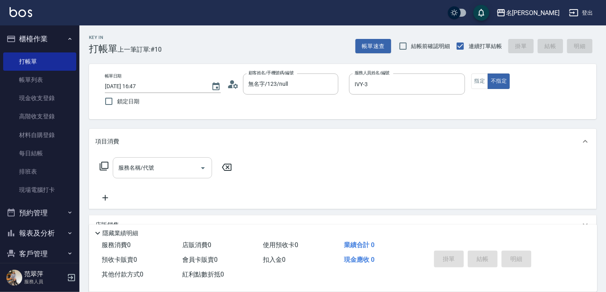
click at [134, 168] on input "服務名稱/代號" at bounding box center [156, 168] width 80 height 14
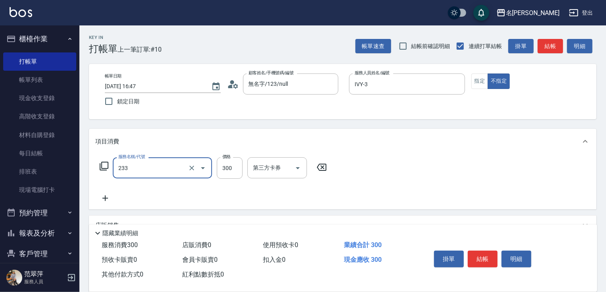
type input "洗髮300(233)"
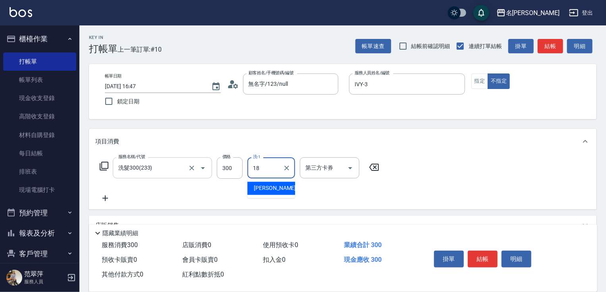
type input "[PERSON_NAME]-18"
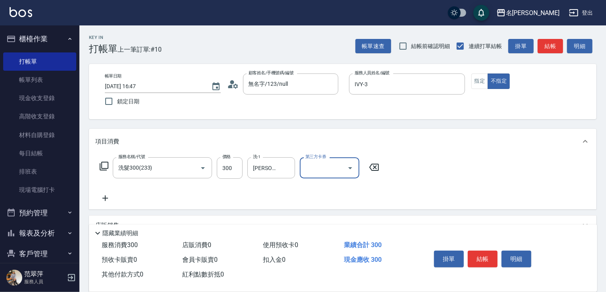
click at [104, 198] on icon at bounding box center [105, 198] width 6 height 6
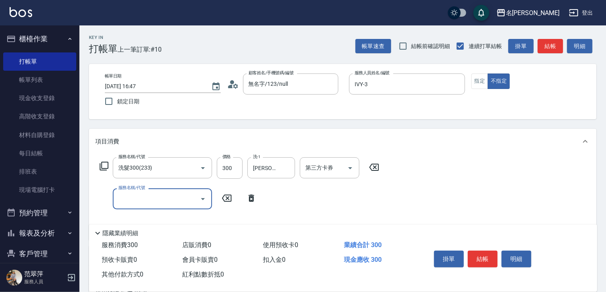
click at [132, 202] on input "服務名稱/代號" at bounding box center [156, 199] width 80 height 14
type input "潤絲20(801)"
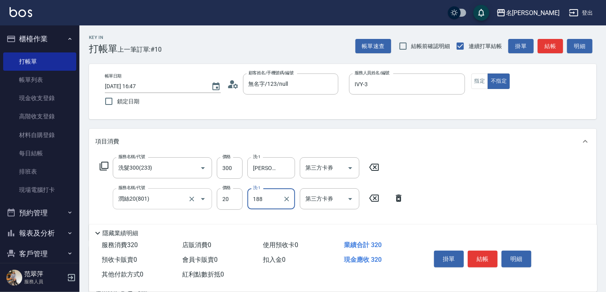
type input "188"
click at [282, 200] on input "洗-1" at bounding box center [271, 199] width 41 height 14
type input "[PERSON_NAME]-18"
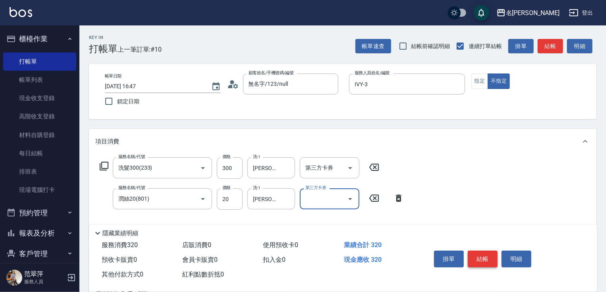
click at [486, 254] on button "結帳" at bounding box center [483, 259] width 30 height 17
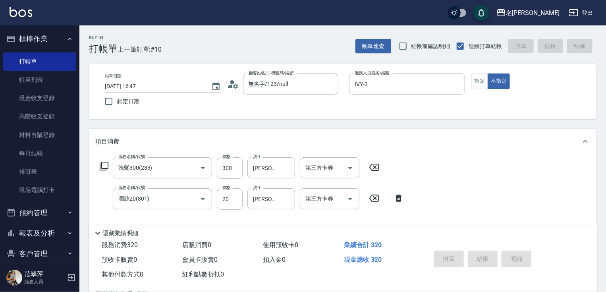
type input "[DATE] 16:48"
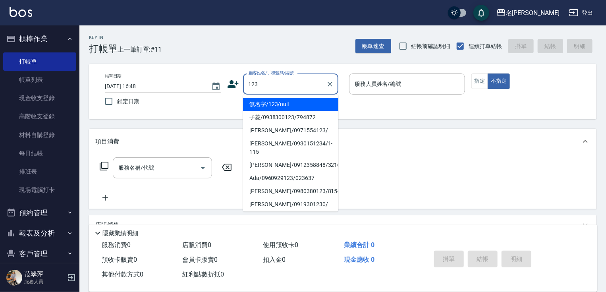
click at [303, 103] on li "無名字/123/null" at bounding box center [290, 104] width 95 height 13
type input "無名字/123/null"
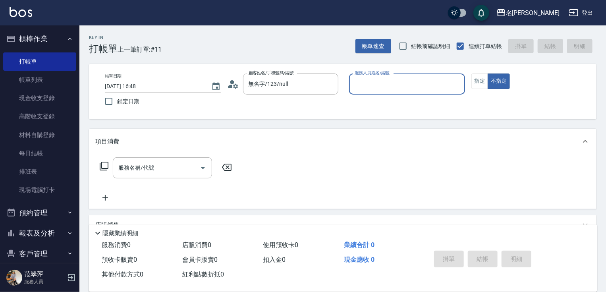
drag, startPoint x: 372, startPoint y: 82, endPoint x: 371, endPoint y: 91, distance: 8.7
click at [372, 82] on input "服務人員姓名/編號" at bounding box center [407, 84] width 109 height 14
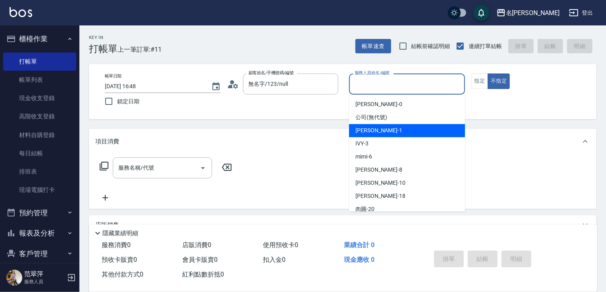
click at [377, 132] on span "[PERSON_NAME] -1" at bounding box center [379, 130] width 47 height 8
type input "[PERSON_NAME]-1"
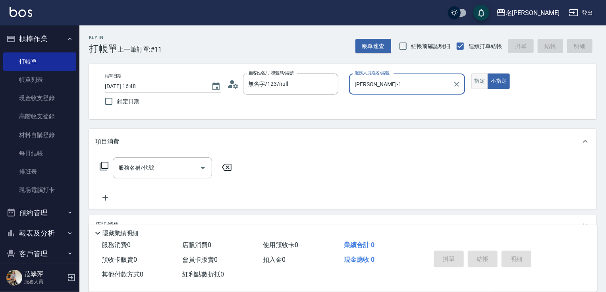
click at [480, 81] on button "指定" at bounding box center [480, 80] width 17 height 15
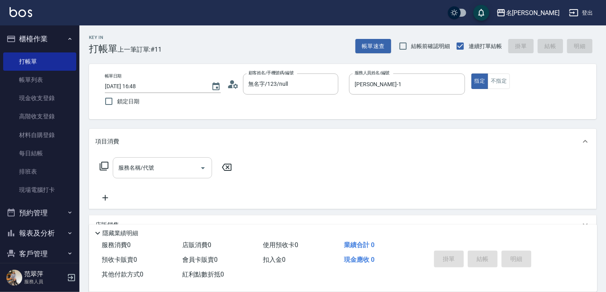
click at [164, 163] on input "服務名稱/代號" at bounding box center [156, 168] width 80 height 14
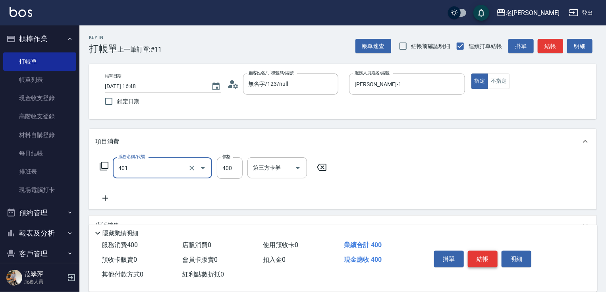
type input "剪髮(400)(401)"
click at [485, 254] on button "結帳" at bounding box center [483, 259] width 30 height 17
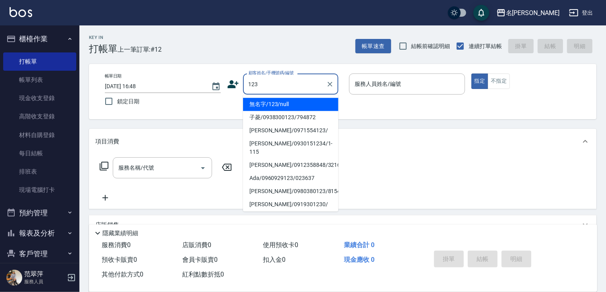
click at [292, 103] on li "無名字/123/null" at bounding box center [290, 104] width 95 height 13
type input "無名字/123/null"
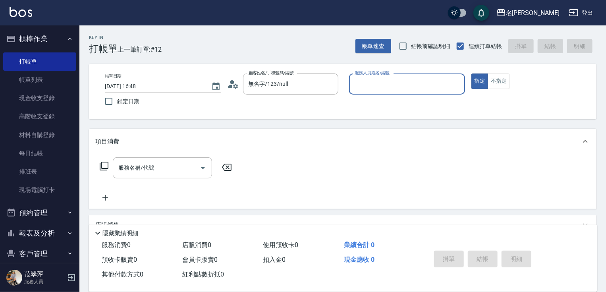
click at [369, 89] on input "服務人員姓名/編號" at bounding box center [407, 84] width 109 height 14
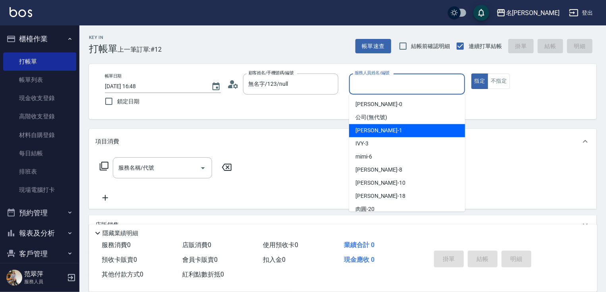
click at [374, 131] on span "[PERSON_NAME] -1" at bounding box center [379, 130] width 47 height 8
type input "[PERSON_NAME]-1"
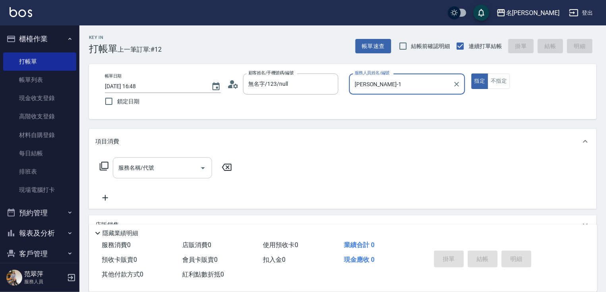
click at [166, 170] on input "服務名稱/代號" at bounding box center [156, 168] width 80 height 14
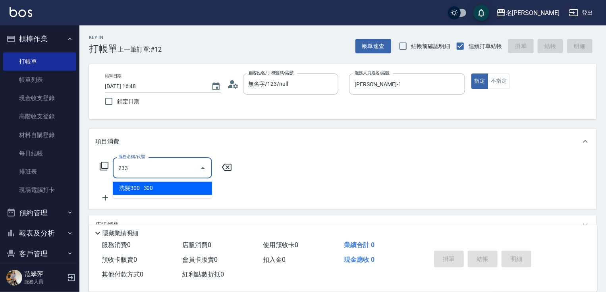
type input "洗髮300(233)"
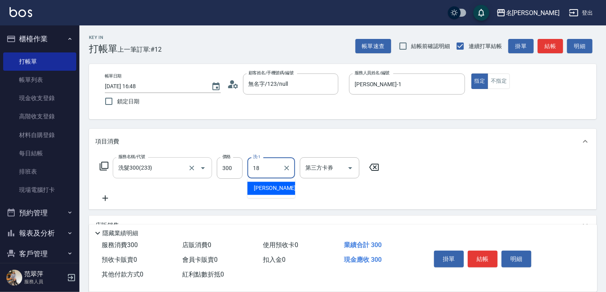
type input "[PERSON_NAME]-18"
click at [103, 198] on icon at bounding box center [105, 198] width 6 height 6
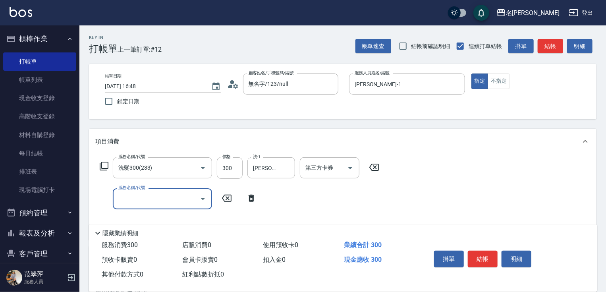
click at [135, 197] on input "服務名稱/代號" at bounding box center [156, 199] width 80 height 14
type input "剪髮(400)(401)"
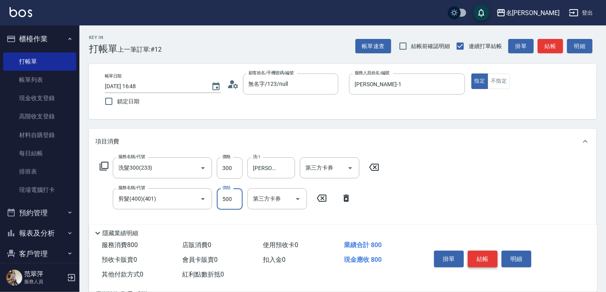
type input "500"
click at [487, 254] on button "結帳" at bounding box center [483, 259] width 30 height 17
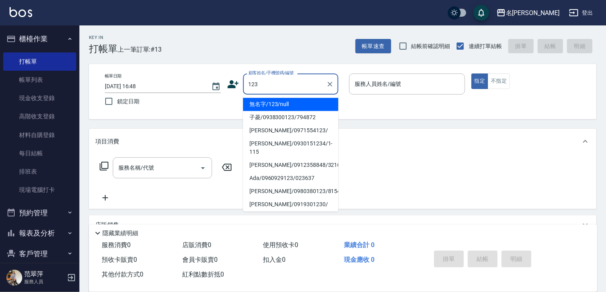
click at [297, 102] on li "無名字/123/null" at bounding box center [290, 104] width 95 height 13
type input "無名字/123/null"
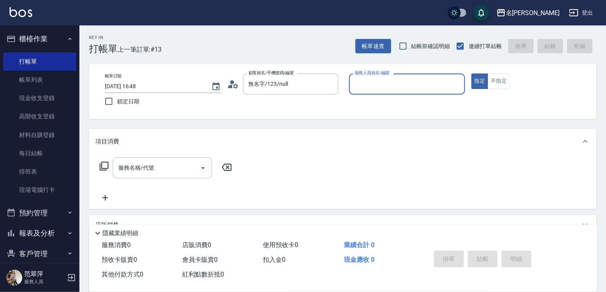
click at [364, 84] on input "服務人員姓名/編號" at bounding box center [407, 84] width 109 height 14
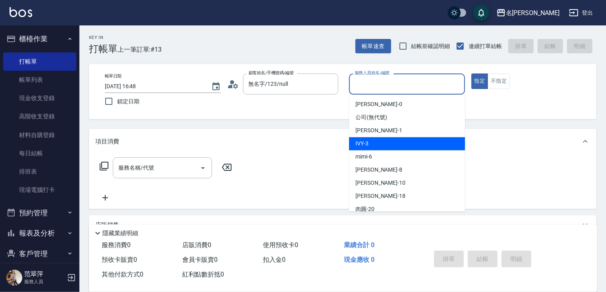
click at [385, 146] on div "IVY -3" at bounding box center [407, 143] width 116 height 13
type input "IVY-3"
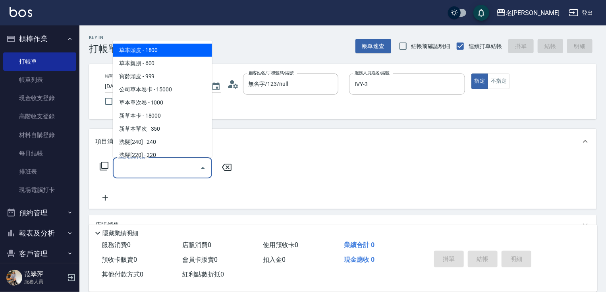
click at [177, 162] on input "服務名稱/代號" at bounding box center [156, 168] width 80 height 14
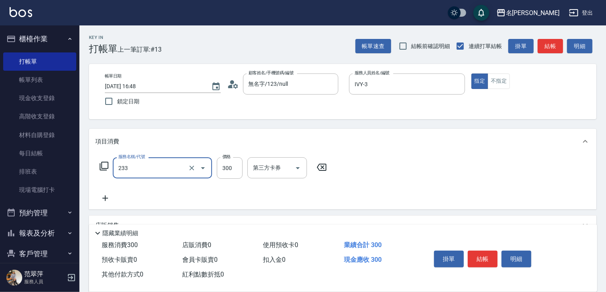
type input "洗髮300(233)"
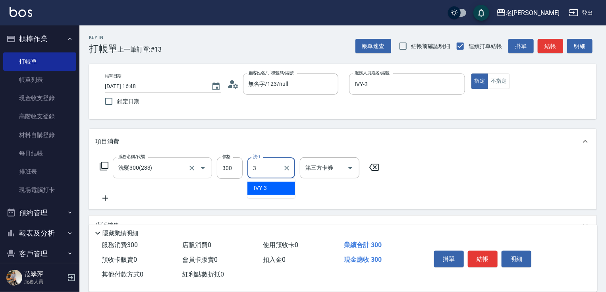
type input "IVY-3"
click at [478, 254] on button "結帳" at bounding box center [483, 259] width 30 height 17
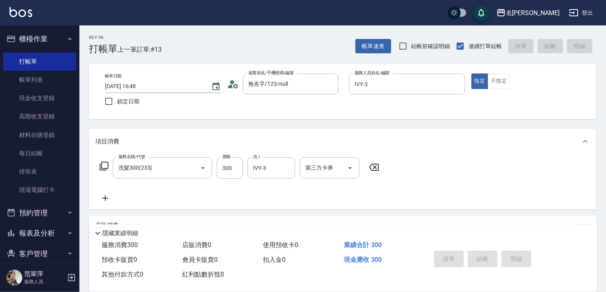
type input "[DATE] 16:49"
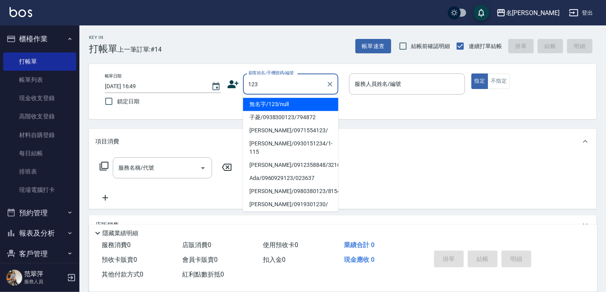
click at [303, 101] on li "無名字/123/null" at bounding box center [290, 104] width 95 height 13
type input "無名字/123/null"
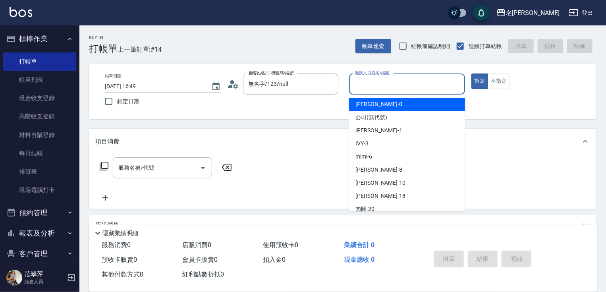
click at [383, 81] on input "服務人員姓名/編號" at bounding box center [407, 84] width 109 height 14
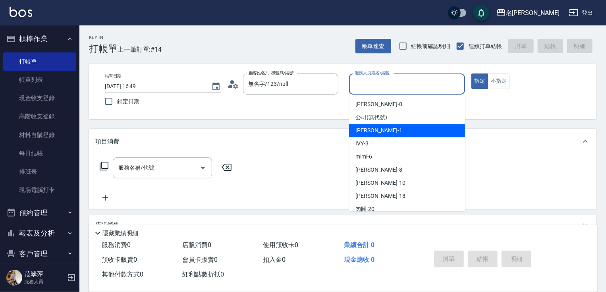
click at [377, 137] on div "[PERSON_NAME] -1" at bounding box center [407, 130] width 116 height 13
type input "[PERSON_NAME]-1"
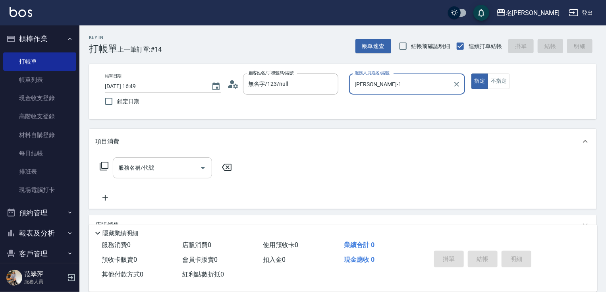
click at [179, 168] on input "服務名稱/代號" at bounding box center [156, 168] width 80 height 14
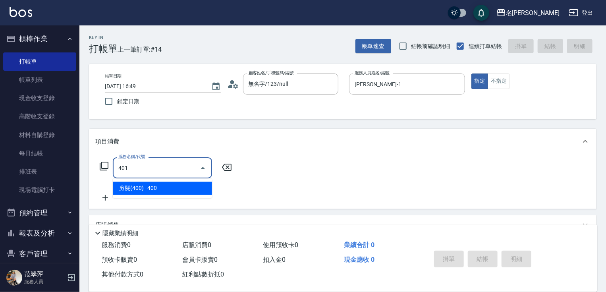
type input "剪髮(400)(401)"
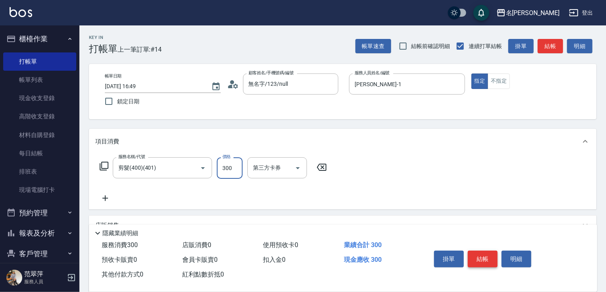
type input "300"
click at [487, 256] on button "結帳" at bounding box center [483, 259] width 30 height 17
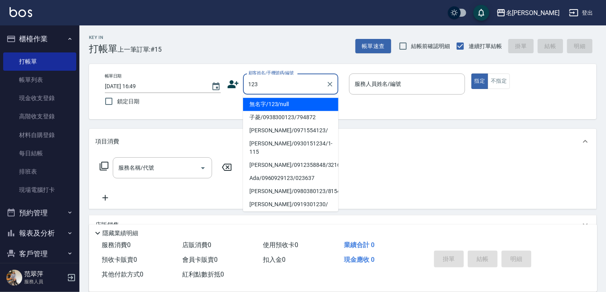
click at [304, 105] on li "無名字/123/null" at bounding box center [290, 104] width 95 height 13
type input "無名字/123/null"
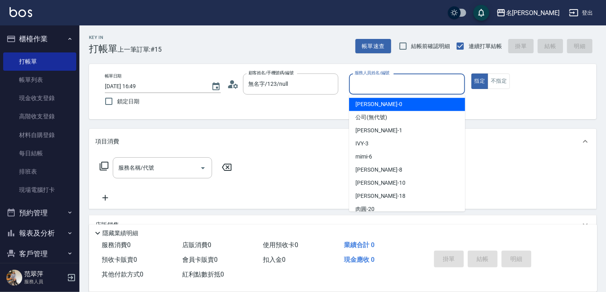
click at [383, 83] on input "服務人員姓名/編號" at bounding box center [407, 84] width 109 height 14
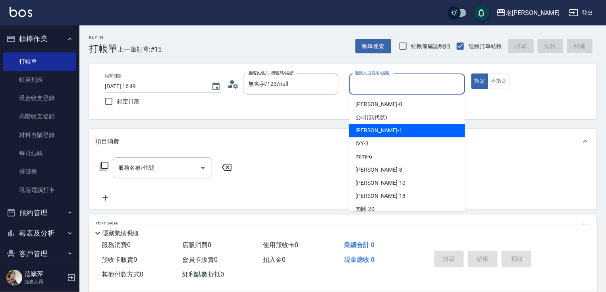
drag, startPoint x: 373, startPoint y: 134, endPoint x: 381, endPoint y: 131, distance: 8.8
click at [373, 134] on span "[PERSON_NAME] -1" at bounding box center [379, 130] width 47 height 8
type input "[PERSON_NAME]-1"
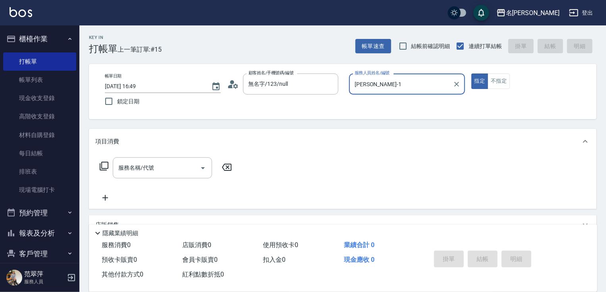
drag, startPoint x: 499, startPoint y: 85, endPoint x: 475, endPoint y: 93, distance: 24.6
click at [499, 85] on button "不指定" at bounding box center [499, 80] width 22 height 15
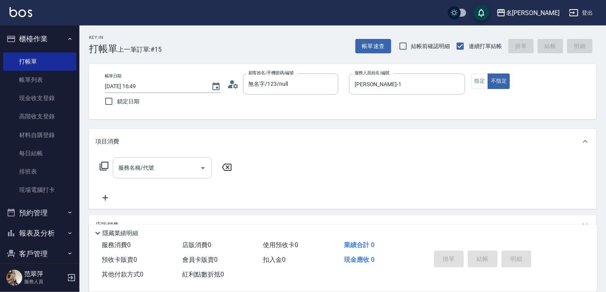
drag, startPoint x: 155, startPoint y: 174, endPoint x: 126, endPoint y: 172, distance: 29.1
click at [155, 173] on input "服務名稱/代號" at bounding box center [156, 168] width 80 height 14
click at [103, 165] on icon at bounding box center [104, 166] width 10 height 10
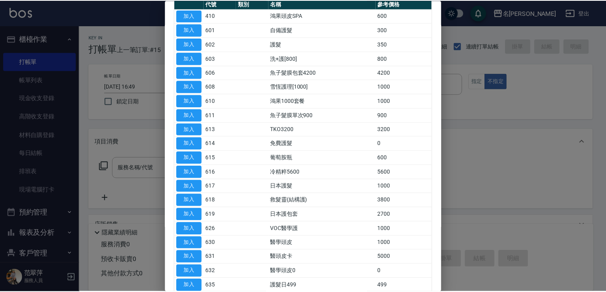
scroll to position [79, 0]
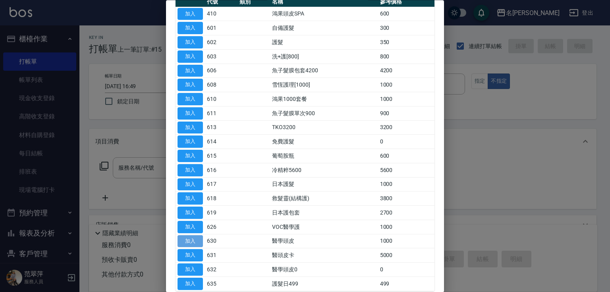
click at [195, 238] on button "加入" at bounding box center [190, 241] width 25 height 12
type input "醫學頭皮(630)"
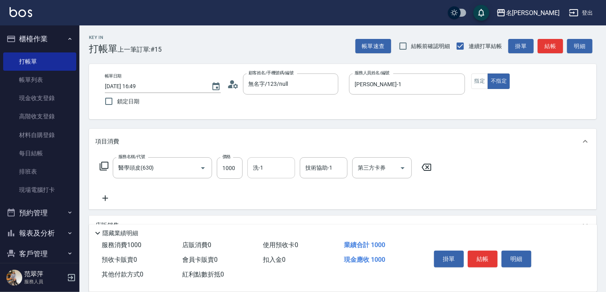
click at [268, 165] on input "洗-1" at bounding box center [271, 168] width 41 height 14
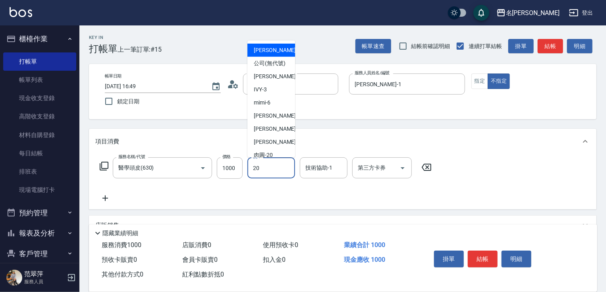
type input "肉圓-20"
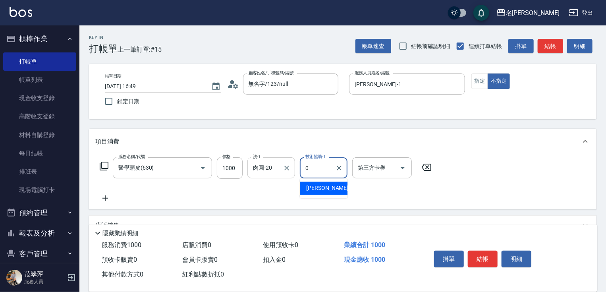
type input "[PERSON_NAME]-0"
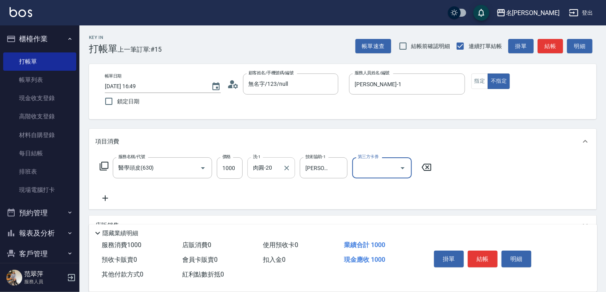
click at [268, 165] on input "肉圓-20" at bounding box center [265, 168] width 29 height 14
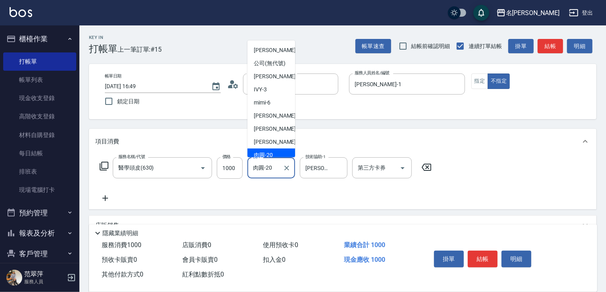
scroll to position [13, 0]
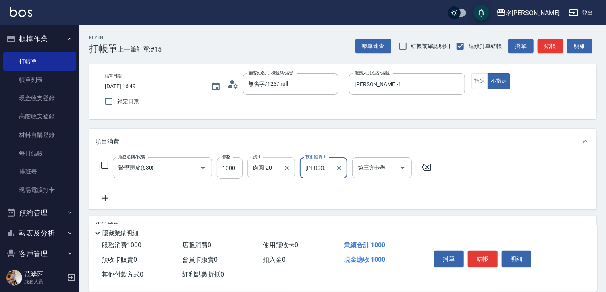
drag, startPoint x: 250, startPoint y: 169, endPoint x: 269, endPoint y: 171, distance: 19.2
click at [269, 171] on div "肉圓-20 洗-1" at bounding box center [271, 167] width 48 height 21
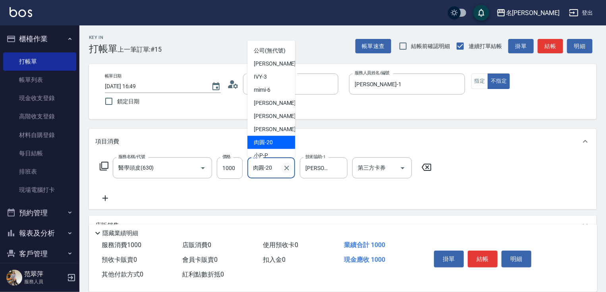
drag, startPoint x: 253, startPoint y: 169, endPoint x: 287, endPoint y: 171, distance: 34.2
click at [287, 171] on div "肉圓-20 洗-1" at bounding box center [271, 167] width 48 height 21
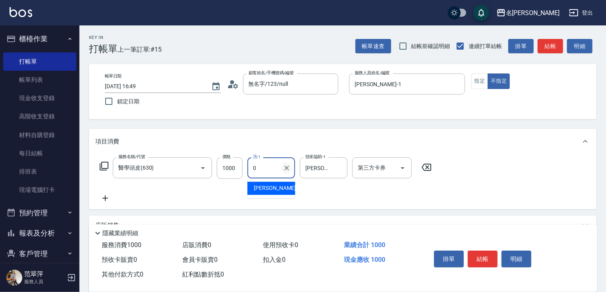
scroll to position [0, 0]
type input "[PERSON_NAME]-0"
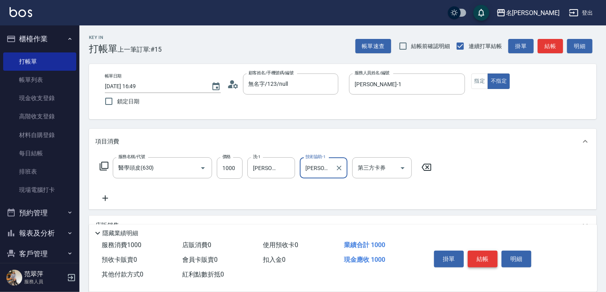
click at [488, 257] on button "結帳" at bounding box center [483, 259] width 30 height 17
